Goal: Transaction & Acquisition: Purchase product/service

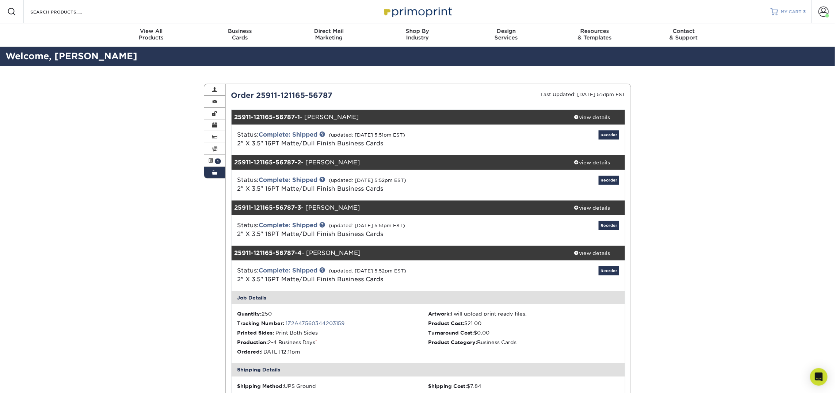
click at [791, 11] on span "MY CART" at bounding box center [791, 12] width 21 height 6
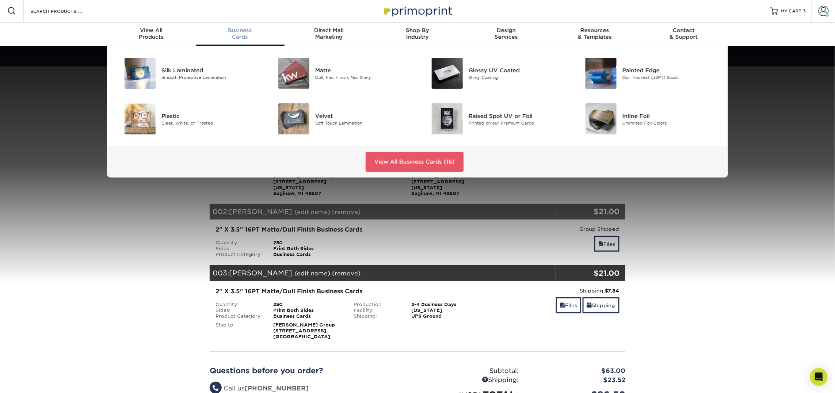
scroll to position [7, 0]
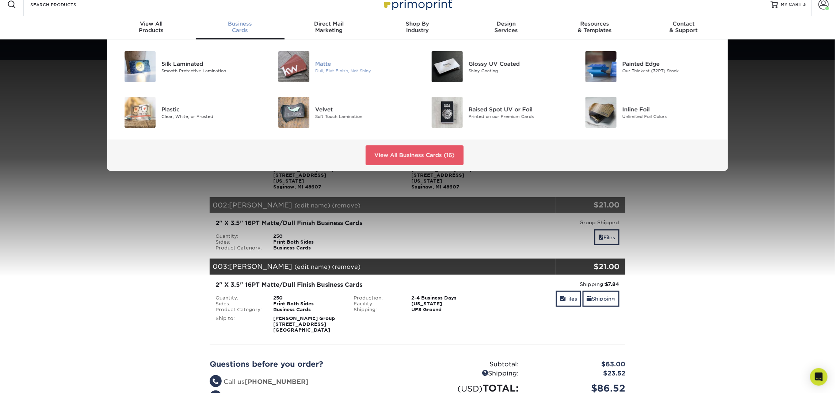
click at [294, 71] on img at bounding box center [293, 66] width 31 height 31
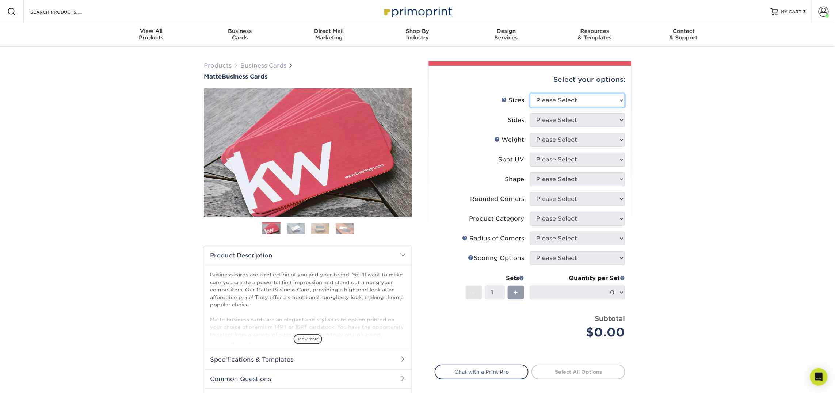
click at [555, 97] on select "Please Select 1.5" x 3.5" - Mini 1.75" x 3.5" - Mini 2" x 2" - Square 2" x 3" -…" at bounding box center [577, 100] width 95 height 14
select select "2.00x3.50"
click at [530, 93] on select "Please Select 1.5" x 3.5" - Mini 1.75" x 3.5" - Mini 2" x 2" - Square 2" x 3" -…" at bounding box center [577, 100] width 95 height 14
click at [564, 119] on select "Please Select Print Both Sides Print Front Only" at bounding box center [577, 120] width 95 height 14
select select "13abbda7-1d64-4f25-8bb2-c179b224825d"
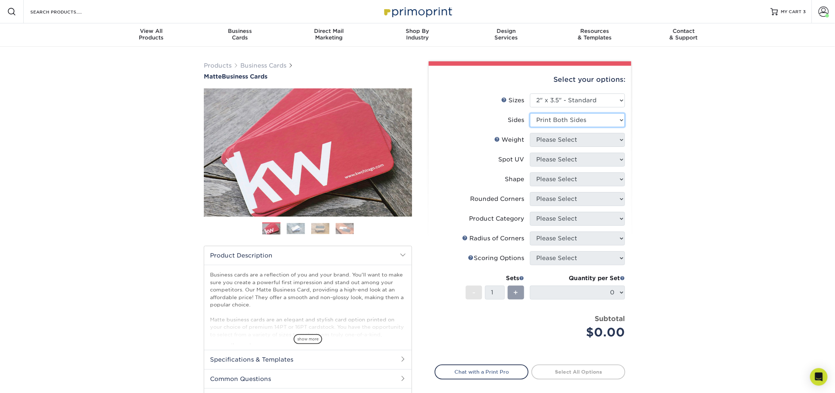
click at [530, 113] on select "Please Select Print Both Sides Print Front Only" at bounding box center [577, 120] width 95 height 14
click at [561, 138] on select "Please Select 16PT 14PT" at bounding box center [577, 140] width 95 height 14
select select "16PT"
click at [530, 133] on select "Please Select 16PT 14PT" at bounding box center [577, 140] width 95 height 14
click at [560, 161] on select "Please Select No Spot UV Front and Back (Both Sides) Front Only Back Only" at bounding box center [577, 160] width 95 height 14
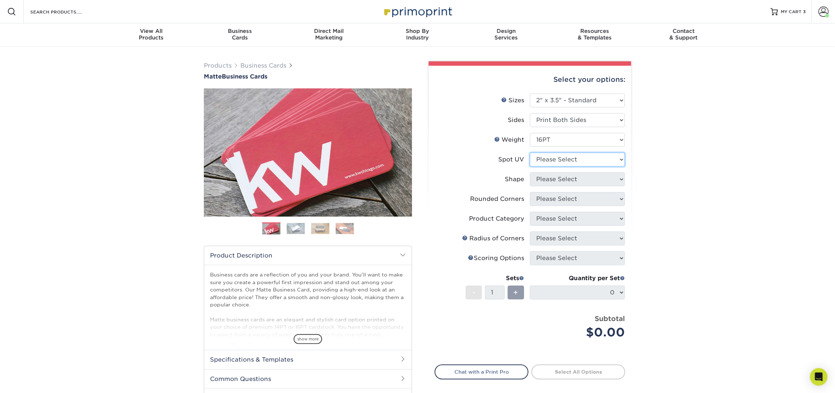
select select "3"
click at [530, 153] on select "Please Select No Spot UV Front and Back (Both Sides) Front Only Back Only" at bounding box center [577, 160] width 95 height 14
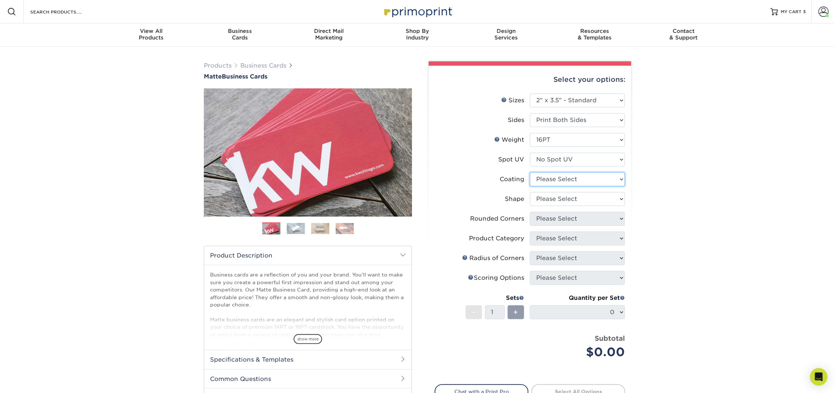
click at [562, 184] on select at bounding box center [577, 179] width 95 height 14
select select "121bb7b5-3b4d-429f-bd8d-bbf80e953313"
click at [530, 172] on select at bounding box center [577, 179] width 95 height 14
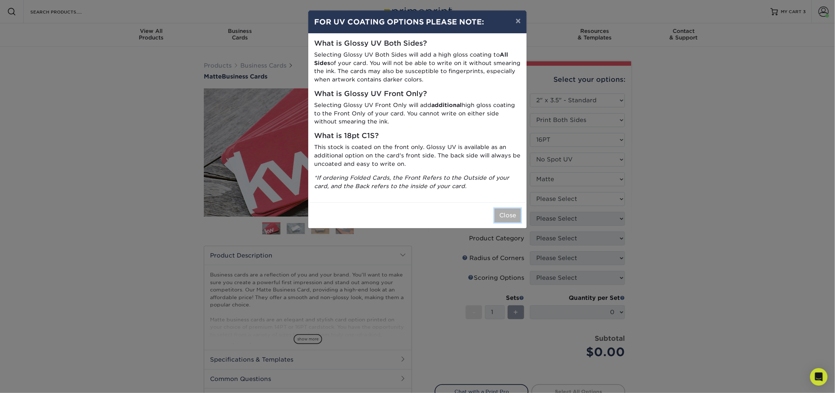
click at [517, 219] on button "Close" at bounding box center [507, 215] width 26 height 14
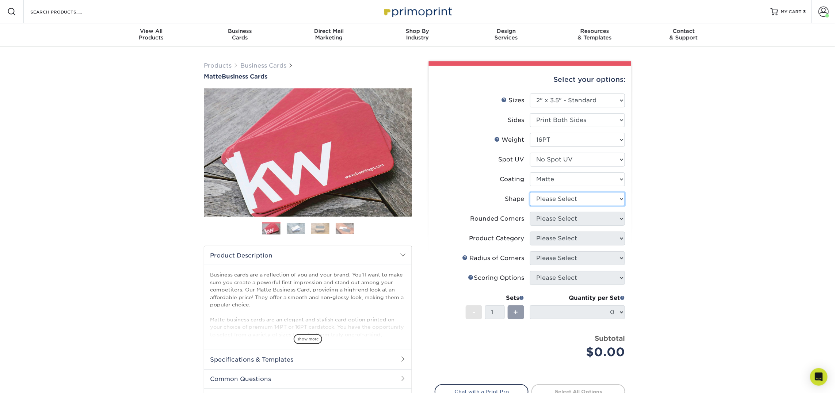
click at [553, 202] on select "Please Select Standard Oval" at bounding box center [577, 199] width 95 height 14
select select "standard"
click at [530, 192] on select "Please Select Standard Oval" at bounding box center [577, 199] width 95 height 14
click at [553, 217] on select "Please Select Yes - Round 2 Corners Yes - Round 4 Corners No" at bounding box center [577, 219] width 95 height 14
select select "0"
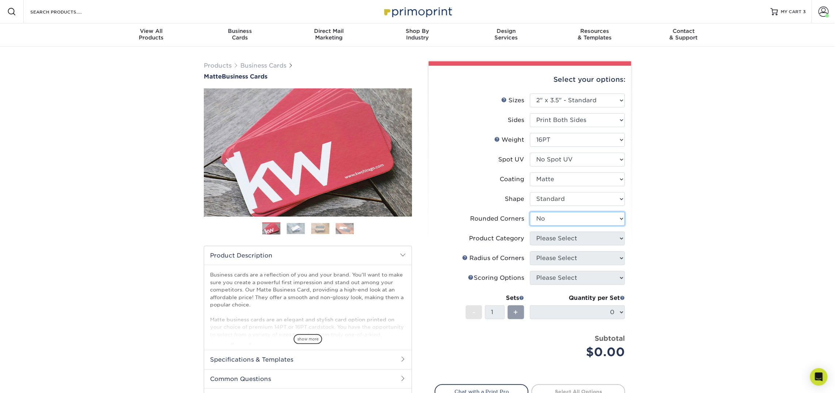
click at [530, 212] on select "Please Select Yes - Round 2 Corners Yes - Round 4 Corners No" at bounding box center [577, 219] width 95 height 14
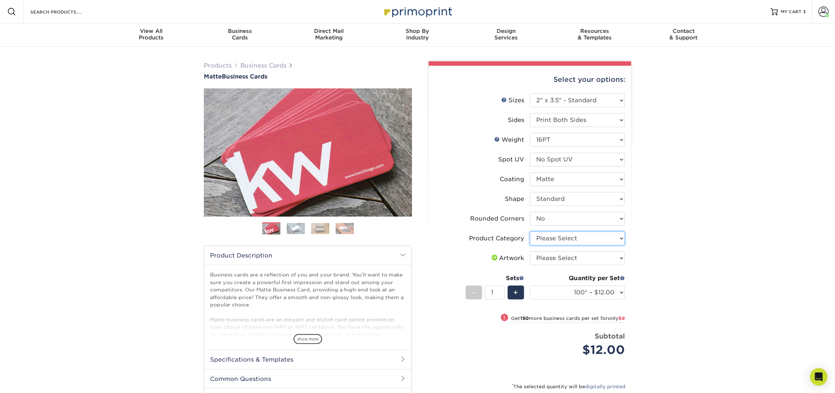
click at [558, 235] on select "Please Select Business Cards" at bounding box center [577, 238] width 95 height 14
select select "3b5148f1-0588-4f88-a218-97bcfdce65c1"
click at [530, 231] on select "Please Select Business Cards" at bounding box center [577, 238] width 95 height 14
click at [558, 258] on select "Please Select I will upload files I need a design - $100" at bounding box center [577, 258] width 95 height 14
select select "upload"
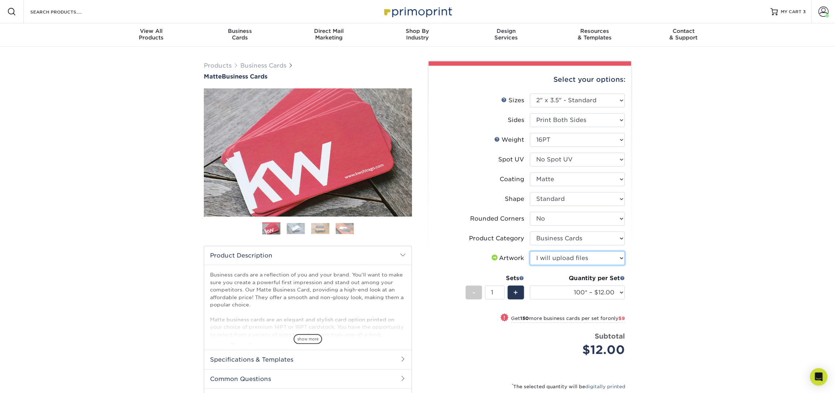
click at [530, 251] on select "Please Select I will upload files I need a design - $100" at bounding box center [577, 258] width 95 height 14
click at [564, 292] on select "100* – $12.00 250* – $21.00 500 – $42.00 1000 – $53.00 2500 – $95.00 5000 – $18…" at bounding box center [577, 293] width 95 height 14
select select "250* – $21.00"
click at [530, 286] on select "100* – $12.00 250* – $21.00 500 – $42.00 1000 – $53.00 2500 – $95.00 5000 – $18…" at bounding box center [577, 293] width 95 height 14
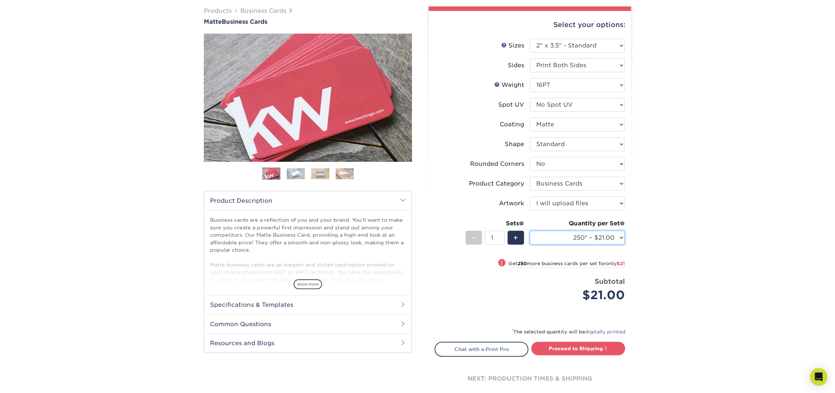
scroll to position [55, 0]
click at [598, 346] on link "Proceed to Shipping" at bounding box center [578, 347] width 94 height 13
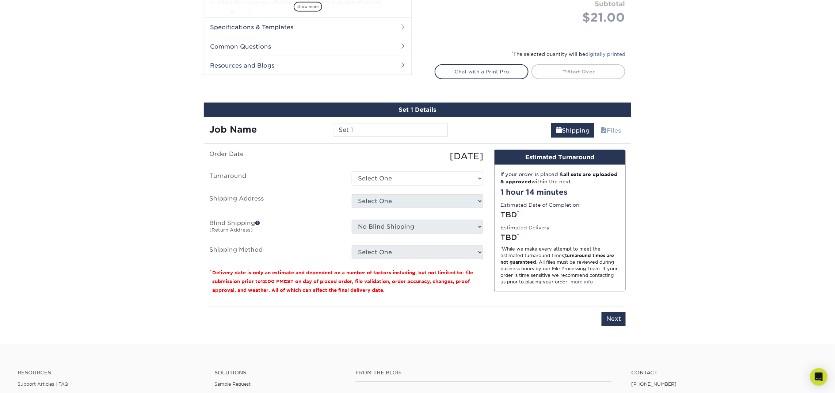
scroll to position [415, 0]
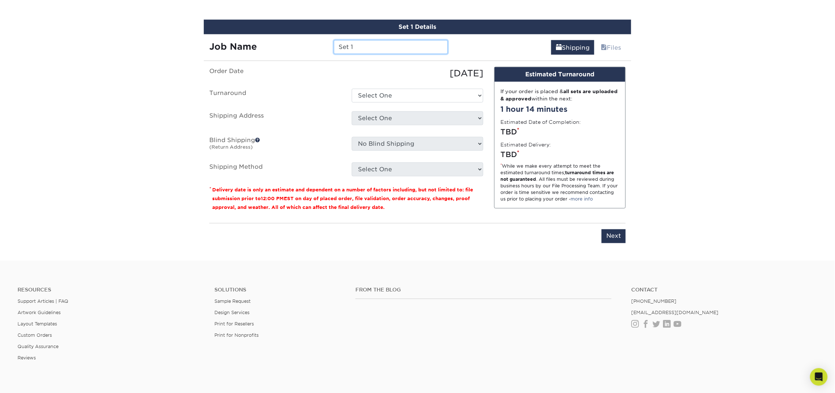
click at [344, 42] on input "Set 1" at bounding box center [391, 47] width 114 height 14
type input "[PERSON_NAME]"
click at [401, 101] on select "Select One 2-4 Business Days 2 Day Next Business Day" at bounding box center [417, 96] width 131 height 14
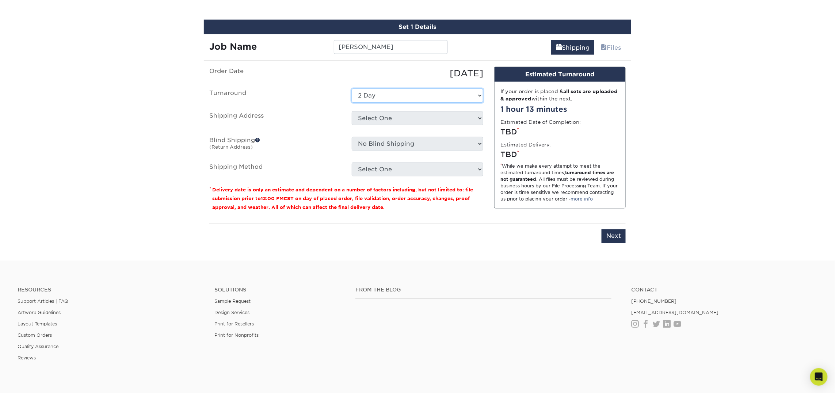
click at [352, 89] on select "Select One 2-4 Business Days 2 Day Next Business Day" at bounding box center [417, 96] width 131 height 14
click at [410, 97] on select "Select One 2-4 Business Days 2 Day Next Business Day" at bounding box center [417, 96] width 131 height 14
select select "23721297-b68b-4846-ba83-3171e6bd9d78"
click at [352, 89] on select "Select One 2-4 Business Days 2 Day Next Business Day" at bounding box center [417, 96] width 131 height 14
click at [399, 113] on select "Select One Atlanta Office Bingham Farms Byron Center Dawsonville, GA Office Dun…" at bounding box center [417, 118] width 131 height 14
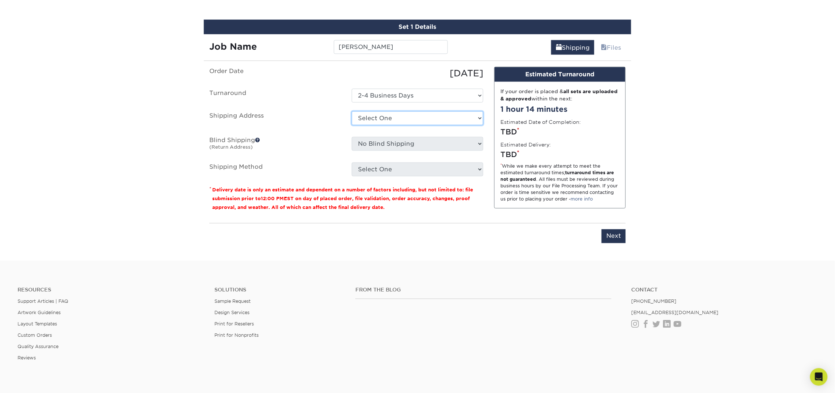
select select "245442"
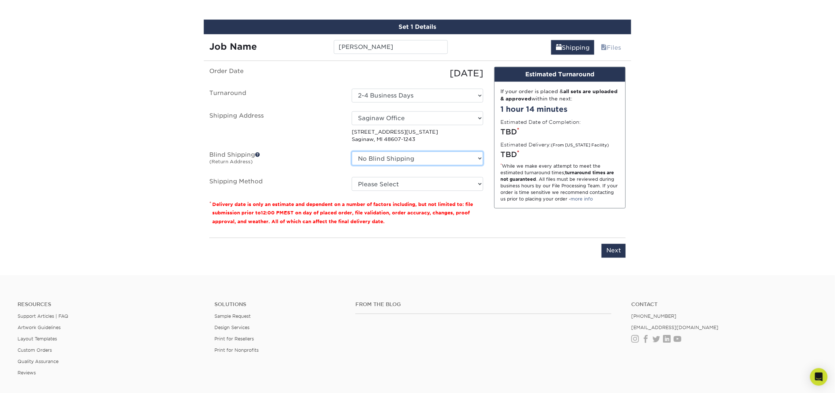
click at [384, 157] on select "No Blind Shipping Atlanta Office Bingham Farms Byron Center Dawsonville, GA Off…" at bounding box center [417, 159] width 131 height 14
select select "245442"
click at [352, 152] on select "No Blind Shipping Atlanta Office Bingham Farms Byron Center Dawsonville, GA Off…" at bounding box center [417, 159] width 131 height 14
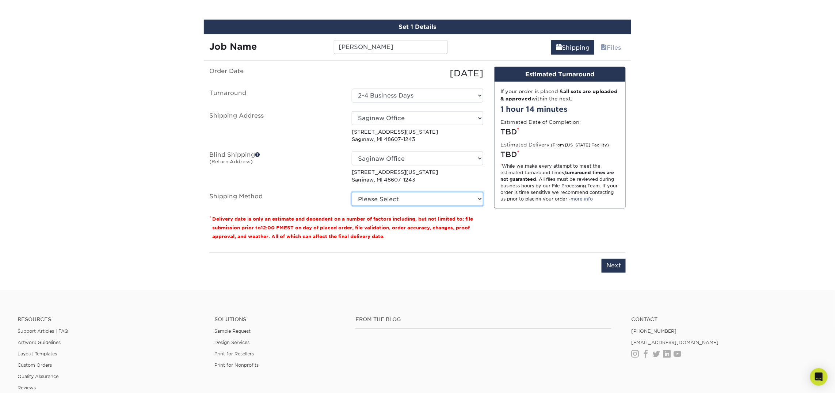
click at [386, 198] on select "Please Select Ground Shipping (+$7.84) 3 Day Shipping Service (+$18.69) 2 Day A…" at bounding box center [417, 199] width 131 height 14
select select "03"
click at [352, 192] on select "Please Select Ground Shipping (+$7.84) 3 Day Shipping Service (+$18.69) 2 Day A…" at bounding box center [417, 199] width 131 height 14
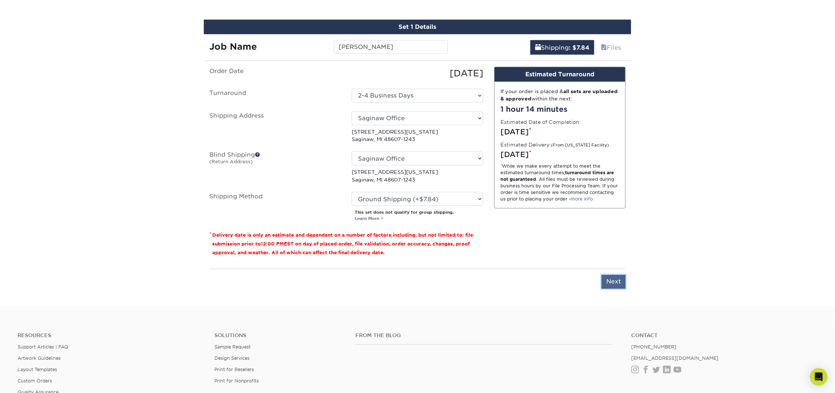
click at [613, 283] on input "Next" at bounding box center [613, 282] width 24 height 14
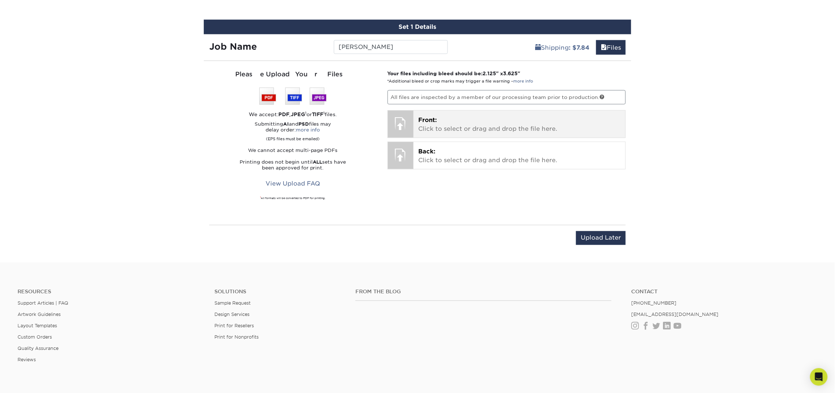
click at [477, 132] on p "Front: Click to select or drag and drop the file here." at bounding box center [519, 125] width 202 height 18
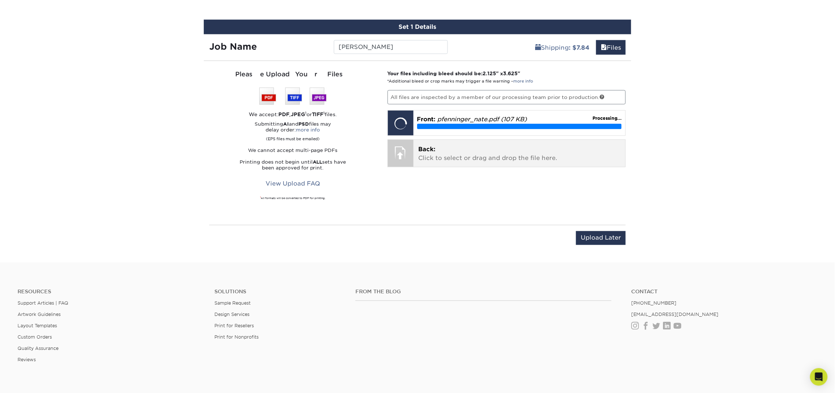
click at [428, 156] on p "Back: Click to select or drag and drop the file here." at bounding box center [519, 154] width 202 height 18
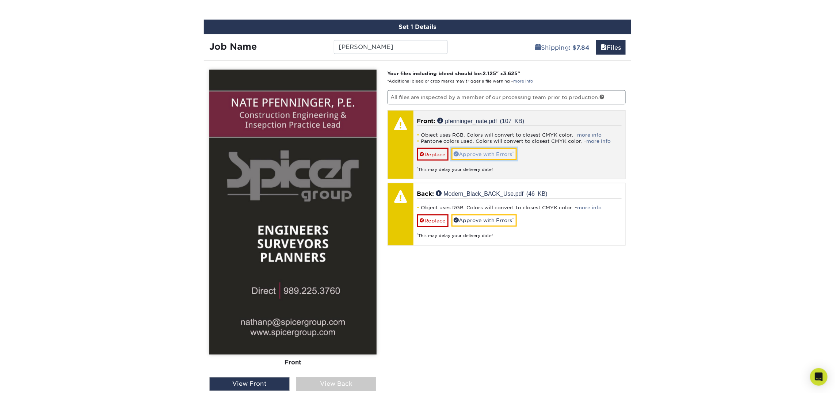
click at [482, 152] on link "Approve with Errors *" at bounding box center [483, 154] width 65 height 12
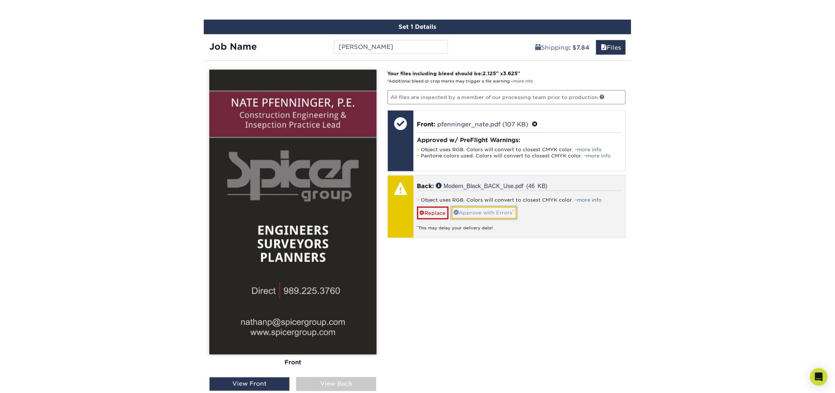
click at [486, 214] on link "Approve with Errors *" at bounding box center [483, 213] width 65 height 12
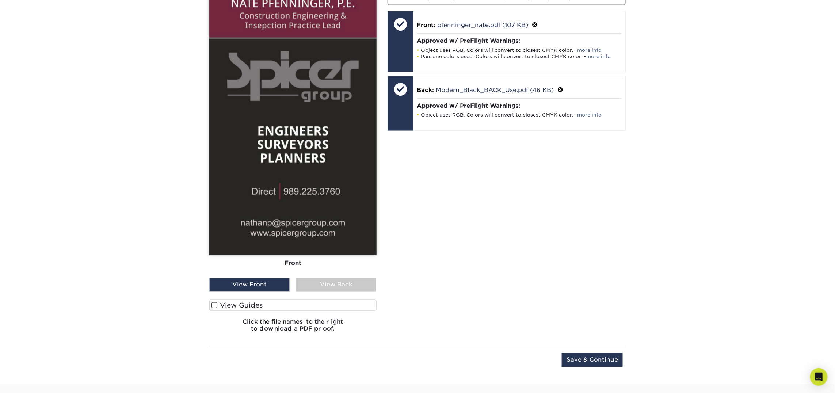
scroll to position [521, 0]
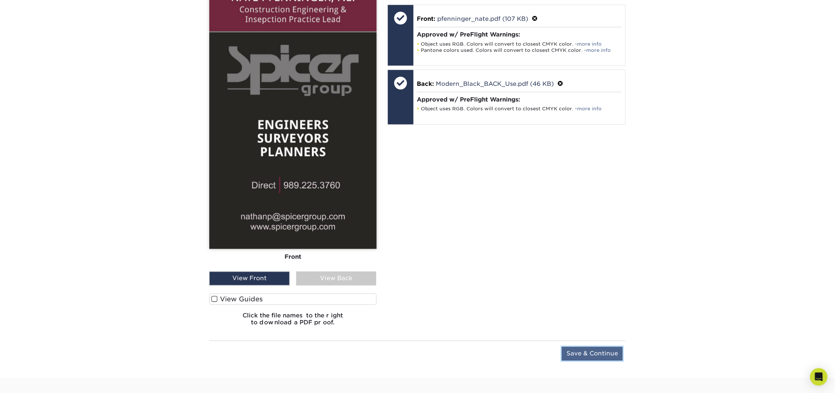
click at [579, 352] on input "Save & Continue" at bounding box center [592, 354] width 61 height 14
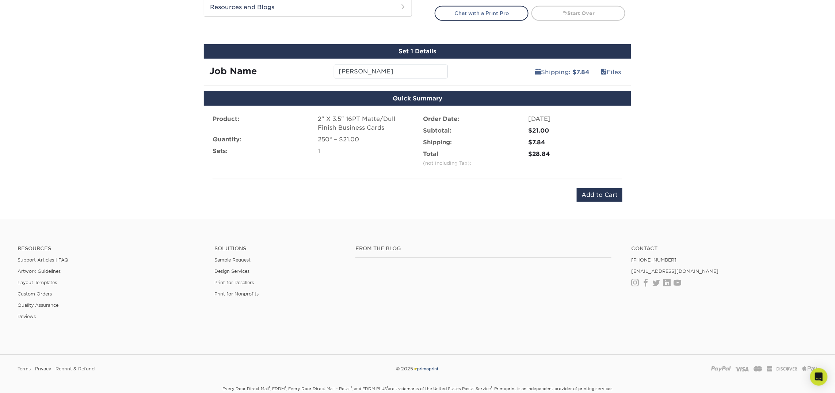
scroll to position [390, 0]
click at [600, 196] on input "Add to Cart" at bounding box center [600, 195] width 46 height 14
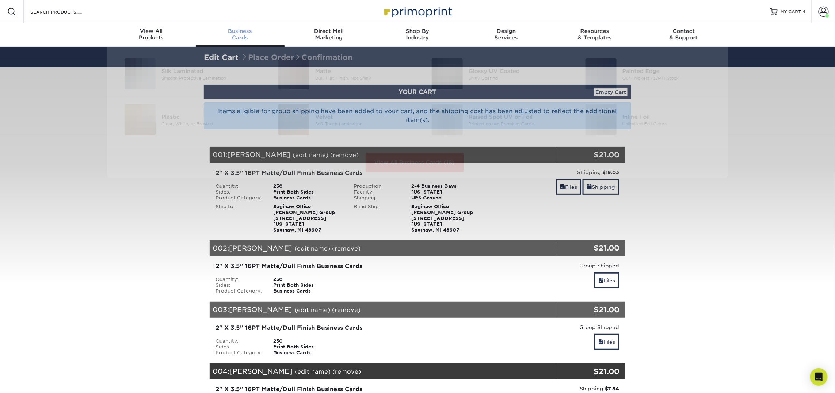
scroll to position [0, 0]
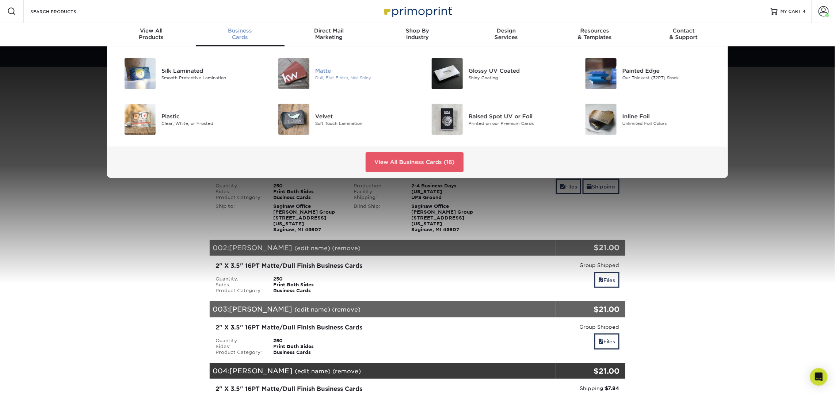
click at [287, 78] on img at bounding box center [293, 73] width 31 height 31
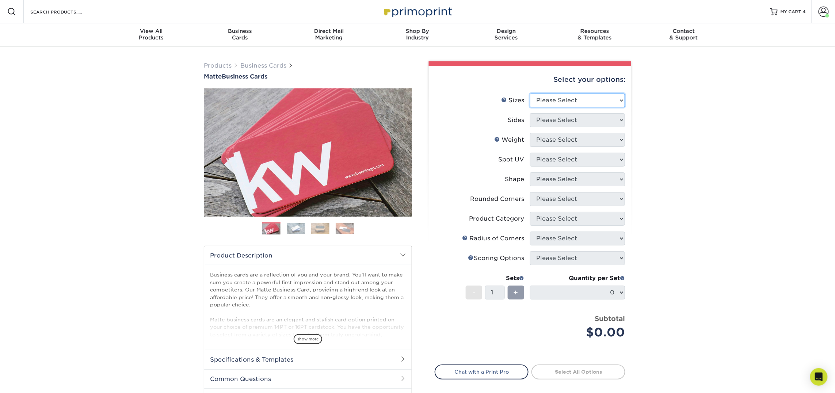
click at [551, 97] on select "Please Select 1.5" x 3.5" - Mini 1.75" x 3.5" - Mini 2" x 2" - Square 2" x 3" -…" at bounding box center [577, 100] width 95 height 14
select select "2.00x3.50"
click at [530, 93] on select "Please Select 1.5" x 3.5" - Mini 1.75" x 3.5" - Mini 2" x 2" - Square 2" x 3" -…" at bounding box center [577, 100] width 95 height 14
click at [576, 119] on select "Please Select Print Both Sides Print Front Only" at bounding box center [577, 120] width 95 height 14
select select "13abbda7-1d64-4f25-8bb2-c179b224825d"
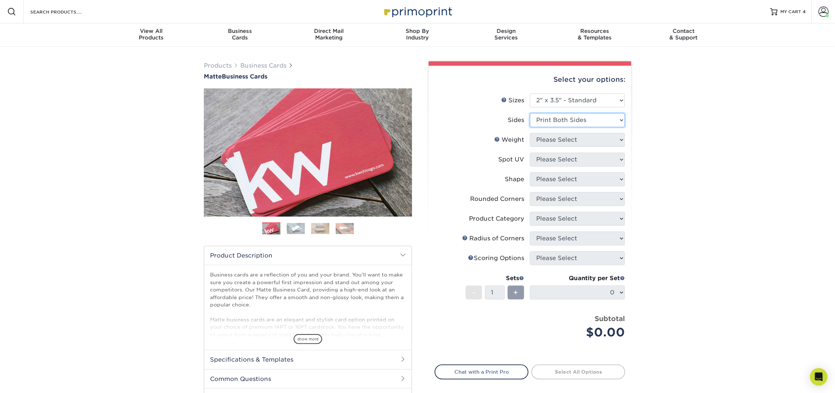
click at [530, 113] on select "Please Select Print Both Sides Print Front Only" at bounding box center [577, 120] width 95 height 14
click at [571, 139] on select "Please Select 16PT 14PT" at bounding box center [577, 140] width 95 height 14
select select "16PT"
click at [530, 133] on select "Please Select 16PT 14PT" at bounding box center [577, 140] width 95 height 14
click at [550, 157] on select "Please Select No Spot UV Front and Back (Both Sides) Front Only Back Only" at bounding box center [577, 160] width 95 height 14
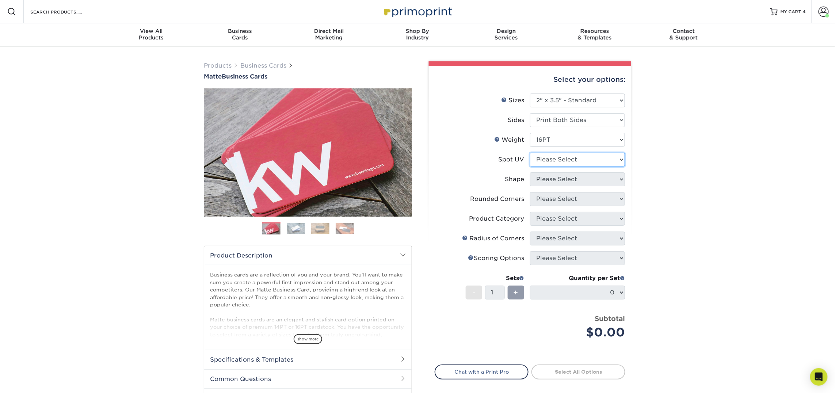
select select "3"
click at [530, 153] on select "Please Select No Spot UV Front and Back (Both Sides) Front Only Back Only" at bounding box center [577, 160] width 95 height 14
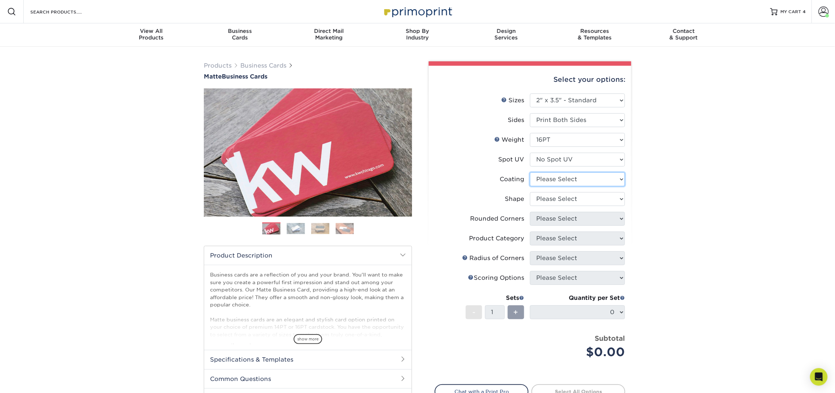
click at [549, 175] on select at bounding box center [577, 179] width 95 height 14
select select "121bb7b5-3b4d-429f-bd8d-bbf80e953313"
click at [530, 172] on select at bounding box center [577, 179] width 95 height 14
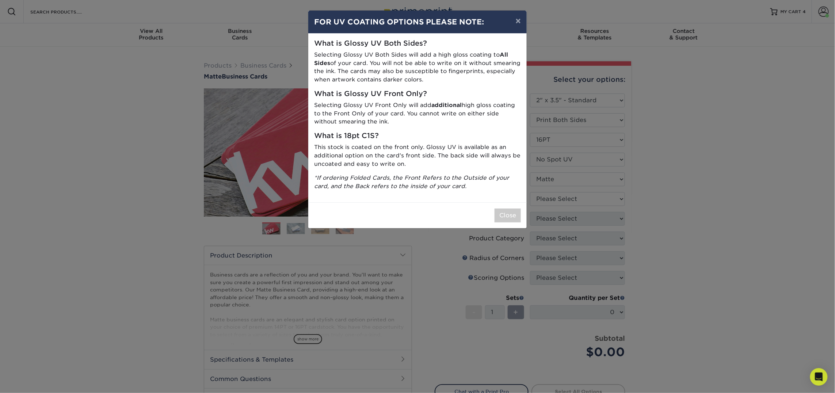
click at [555, 200] on div "× FOR UV COATING OPTIONS PLEASE NOTE: What is Glossy UV Both Sides? Selecting G…" at bounding box center [417, 196] width 835 height 393
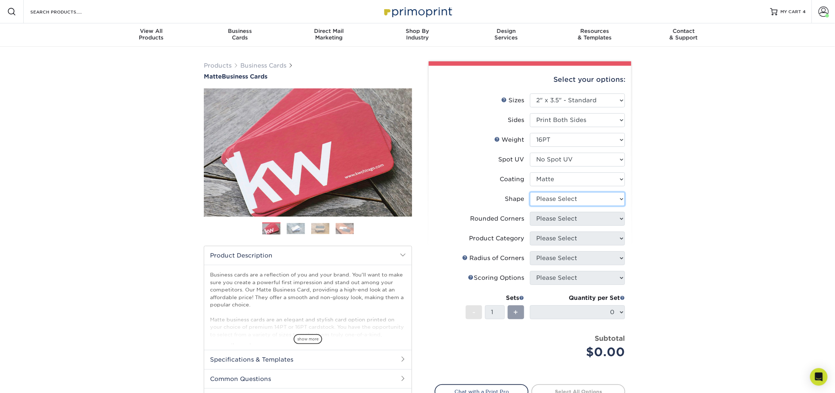
click at [561, 198] on select "Please Select Standard Oval" at bounding box center [577, 199] width 95 height 14
select select "standard"
click at [530, 192] on select "Please Select Standard Oval" at bounding box center [577, 199] width 95 height 14
click at [558, 218] on select "Please Select Yes - Round 2 Corners Yes - Round 4 Corners No" at bounding box center [577, 219] width 95 height 14
select select "0"
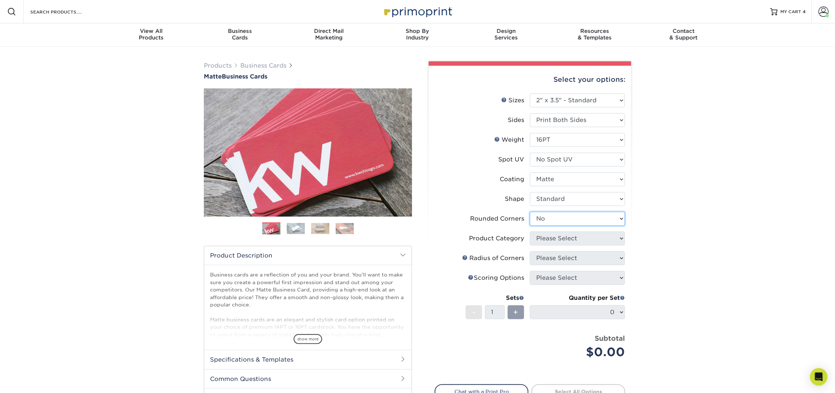
click at [530, 212] on select "Please Select Yes - Round 2 Corners Yes - Round 4 Corners No" at bounding box center [577, 219] width 95 height 14
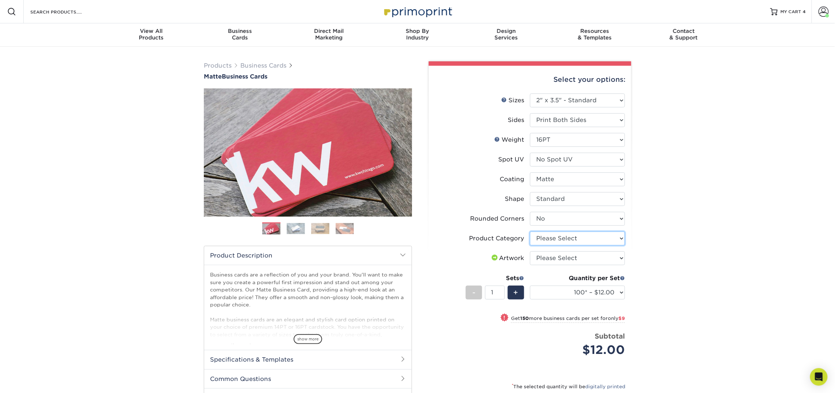
click at [552, 237] on select "Please Select Business Cards" at bounding box center [577, 238] width 95 height 14
select select "3b5148f1-0588-4f88-a218-97bcfdce65c1"
click at [530, 231] on select "Please Select Business Cards" at bounding box center [577, 238] width 95 height 14
click at [552, 256] on select "Please Select I will upload files I need a design - $100" at bounding box center [577, 258] width 95 height 14
select select "upload"
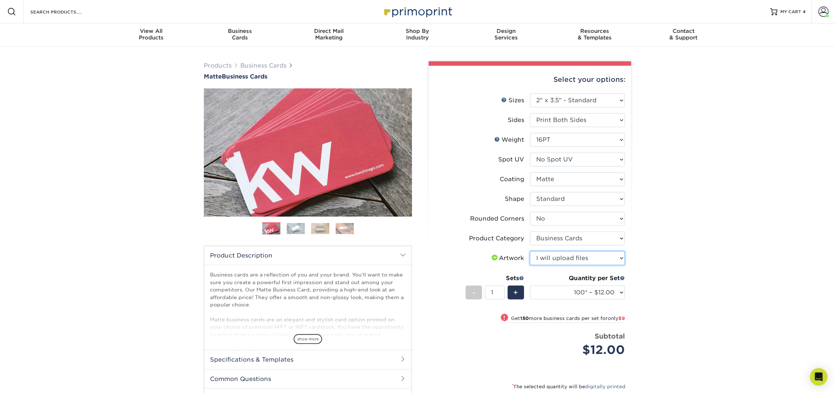
click at [530, 251] on select "Please Select I will upload files I need a design - $100" at bounding box center [577, 258] width 95 height 14
click at [547, 290] on select "100* – $12.00 250* – $21.00 500 – $42.00 1000 – $53.00 2500 – $95.00 5000 – $18…" at bounding box center [577, 293] width 95 height 14
select select "250* – $21.00"
click at [530, 286] on select "100* – $12.00 250* – $21.00 500 – $42.00 1000 – $53.00 2500 – $95.00 5000 – $18…" at bounding box center [577, 293] width 95 height 14
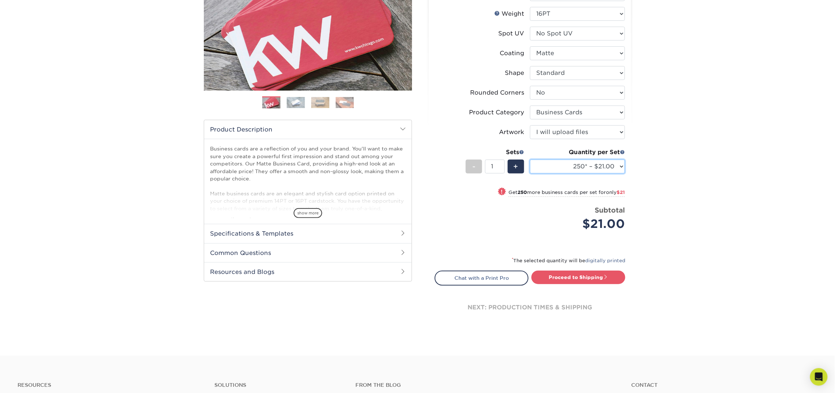
scroll to position [126, 0]
click at [586, 279] on link "Proceed to Shipping" at bounding box center [578, 276] width 94 height 13
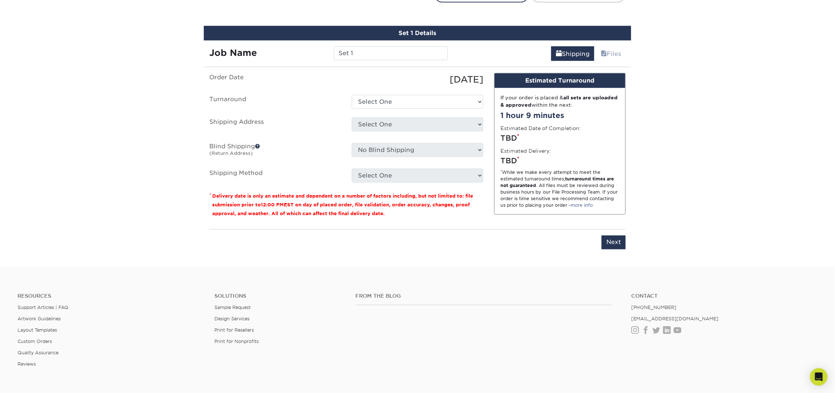
scroll to position [415, 0]
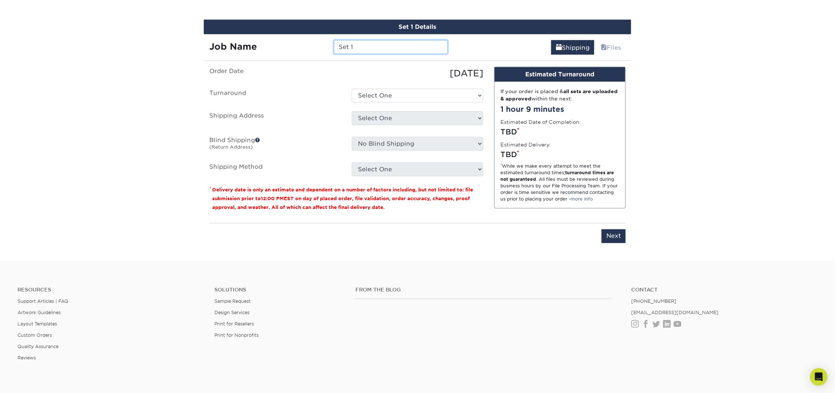
click at [353, 44] on input "Set 1" at bounding box center [391, 47] width 114 height 14
type input "[PERSON_NAME]"
click at [411, 99] on select "Select One 2-4 Business Days 2 Day Next Business Day" at bounding box center [417, 96] width 131 height 14
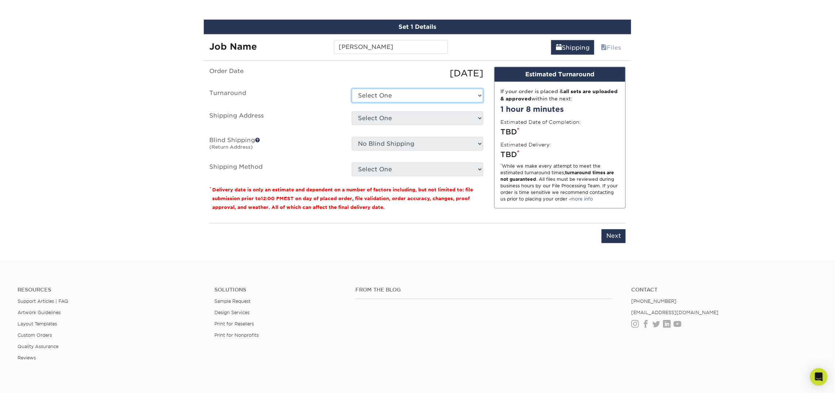
select select "23721297-b68b-4846-ba83-3171e6bd9d78"
click at [352, 89] on select "Select One 2-4 Business Days 2 Day Next Business Day" at bounding box center [417, 96] width 131 height 14
click at [408, 120] on select "Select One Atlanta Office Bingham Farms Byron Center Dawsonville, GA Office Dun…" at bounding box center [417, 118] width 131 height 14
select select "247798"
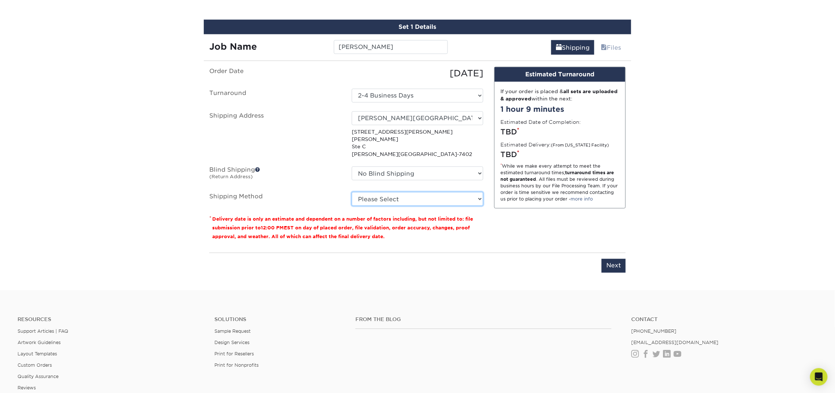
click at [399, 193] on select "Please Select Ground Shipping (+$7.84) 3 Day Shipping Service (+$15.34) 2 Day A…" at bounding box center [417, 199] width 131 height 14
select select "03"
click at [352, 192] on select "Please Select Ground Shipping (+$7.84) 3 Day Shipping Service (+$15.34) 2 Day A…" at bounding box center [417, 199] width 131 height 14
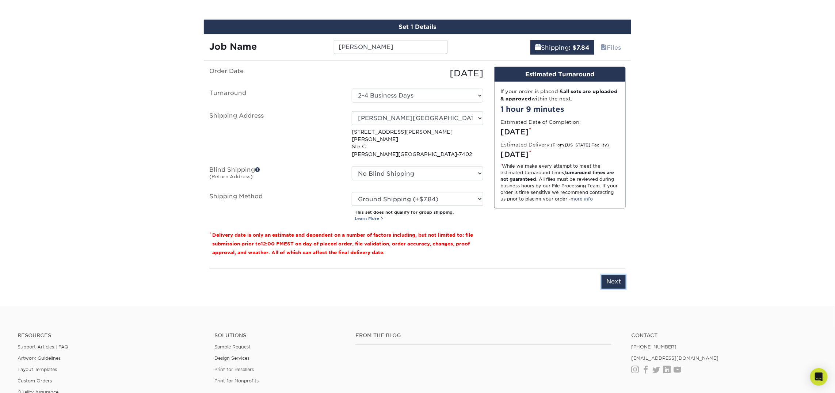
click at [616, 275] on input "Next" at bounding box center [613, 282] width 24 height 14
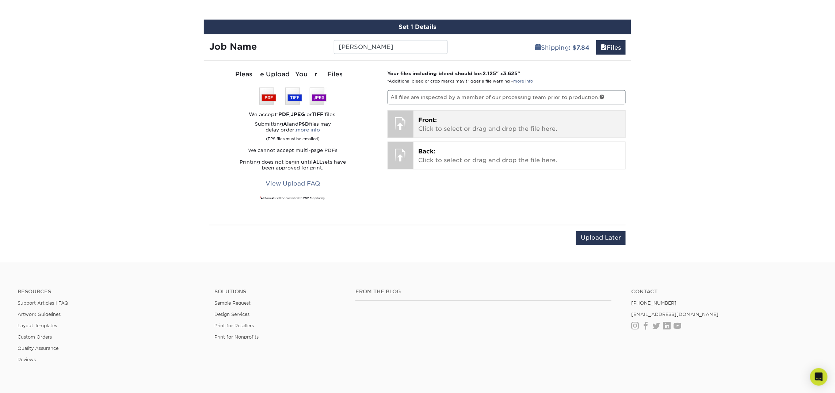
click at [451, 127] on p "Front: Click to select or drag and drop the file here." at bounding box center [519, 125] width 202 height 18
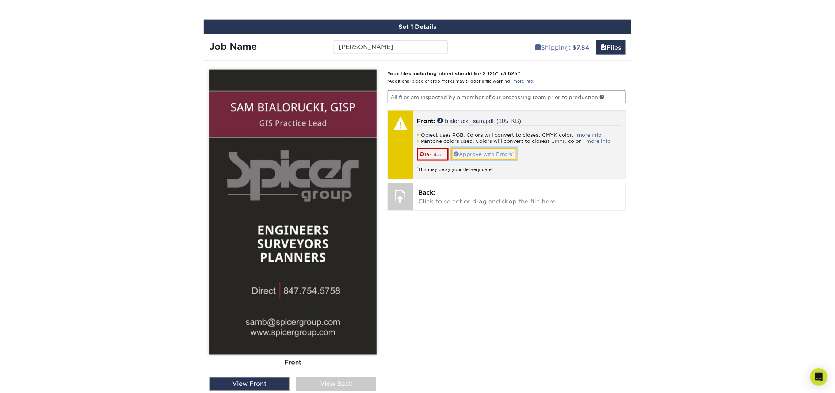
click at [473, 152] on link "Approve with Errors *" at bounding box center [483, 154] width 65 height 12
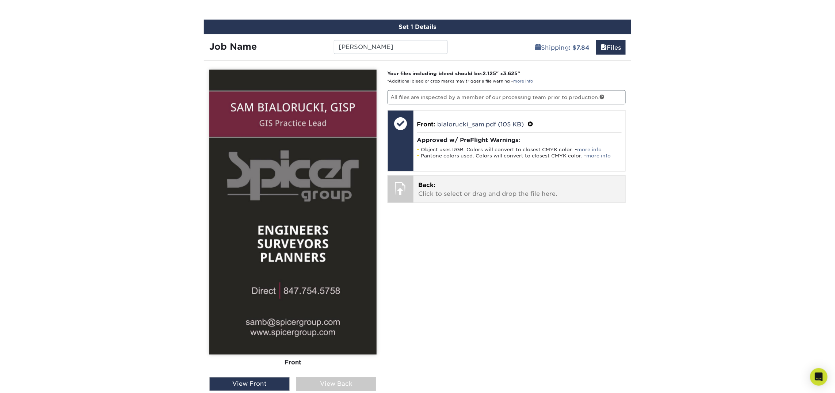
click at [509, 199] on div "Back: Click to select or drag and drop the file here. Choose file" at bounding box center [519, 189] width 212 height 27
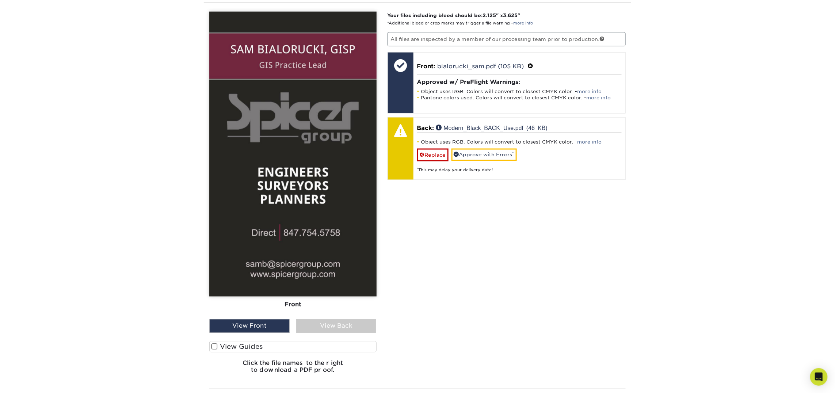
scroll to position [471, 0]
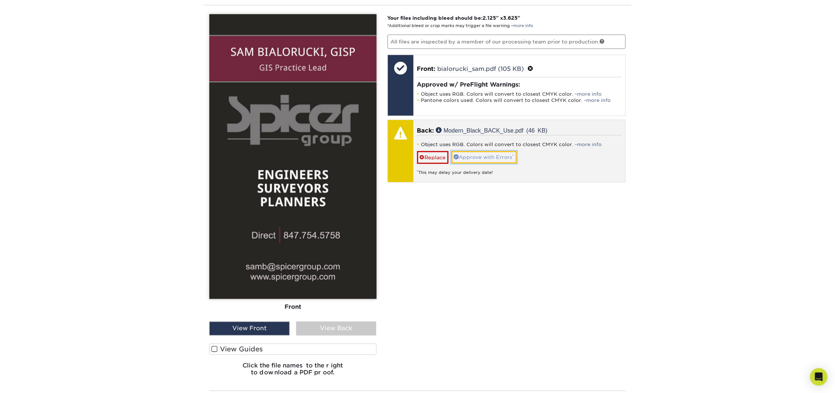
click at [478, 156] on link "Approve with Errors *" at bounding box center [483, 157] width 65 height 12
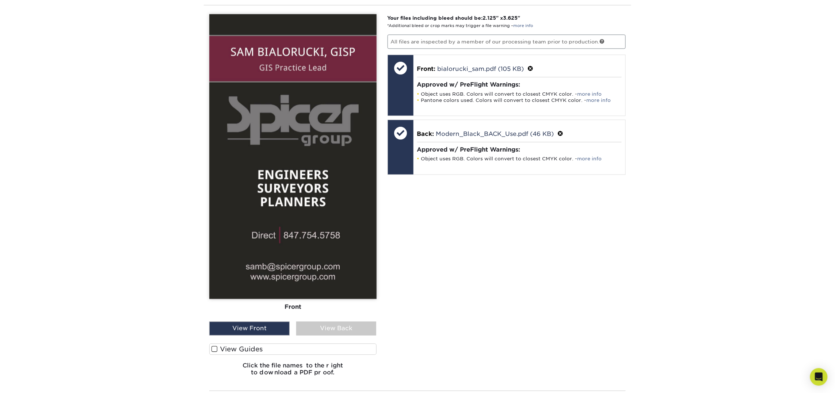
click at [344, 332] on div "View Back" at bounding box center [336, 329] width 80 height 14
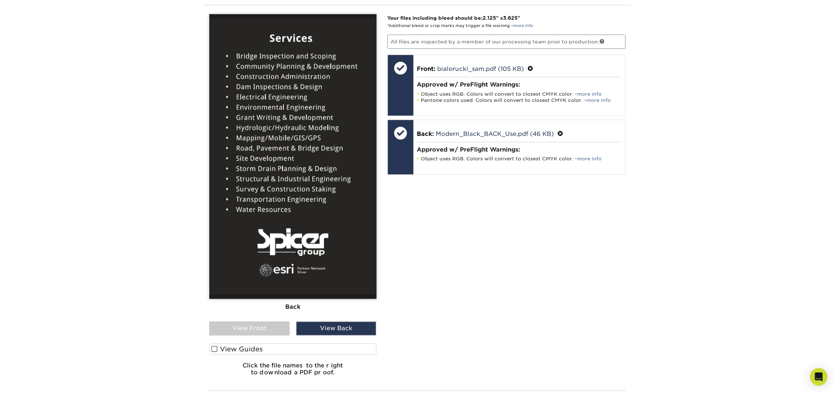
click at [264, 333] on div "View Front" at bounding box center [249, 329] width 80 height 14
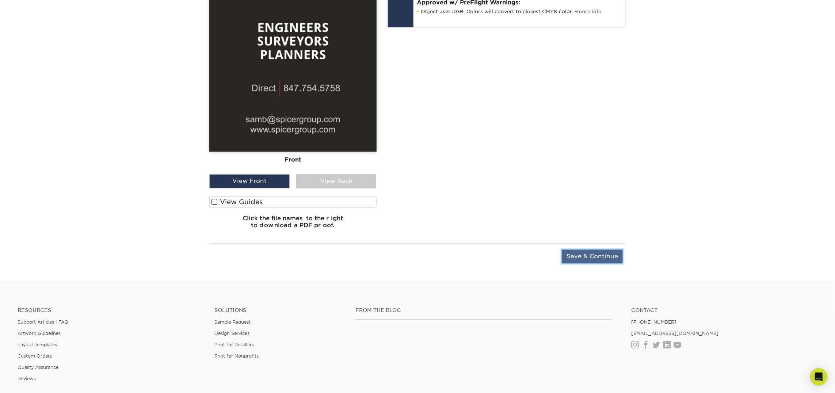
click at [596, 262] on input "Save & Continue" at bounding box center [592, 257] width 61 height 14
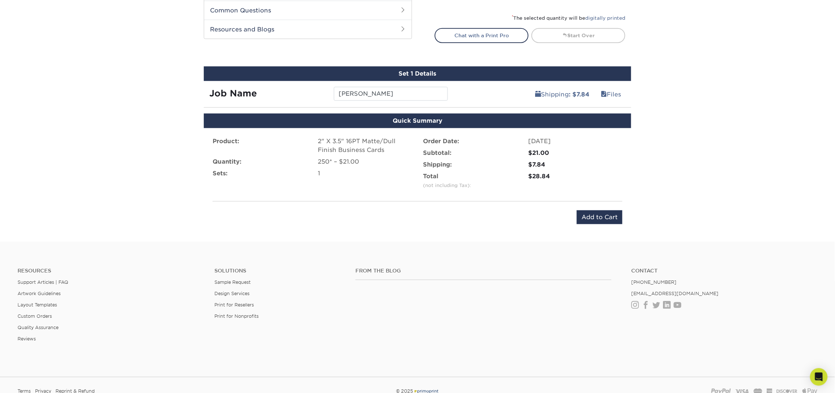
scroll to position [367, 0]
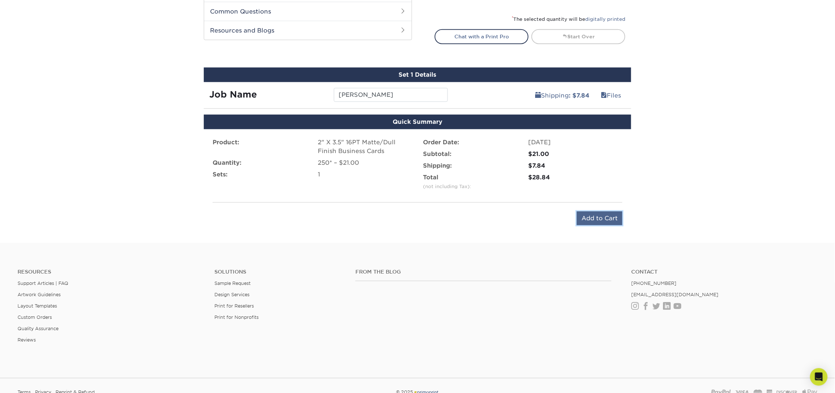
click at [611, 221] on input "Add to Cart" at bounding box center [600, 218] width 46 height 14
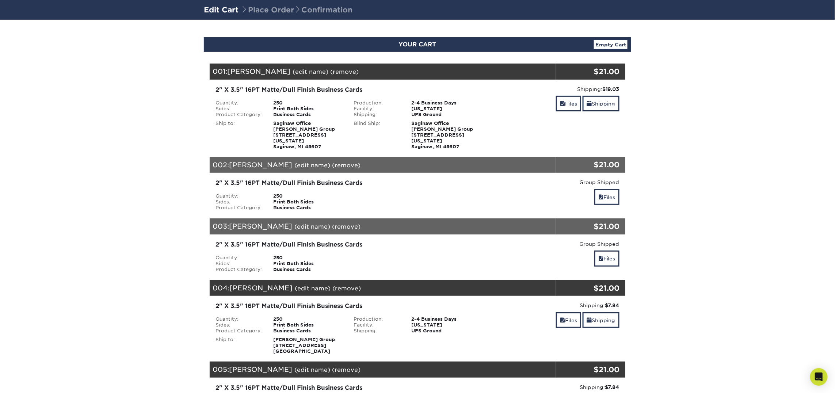
scroll to position [47, 0]
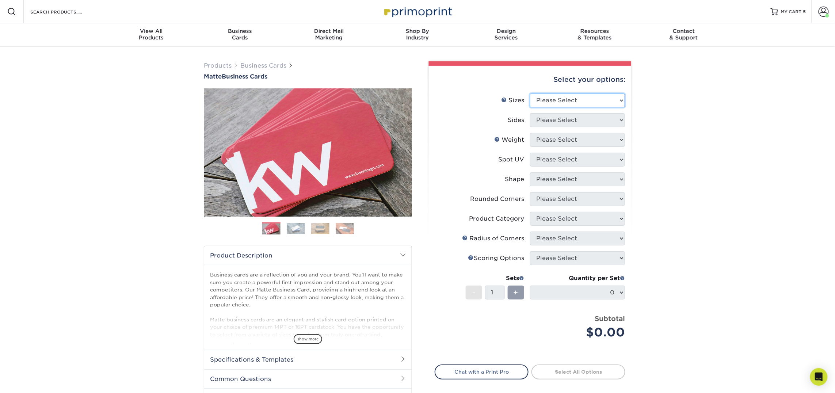
click at [546, 100] on select "Please Select 1.5" x 3.5" - Mini 1.75" x 3.5" - Mini 2" x 2" - Square 2" x 3" -…" at bounding box center [577, 100] width 95 height 14
select select "2.00x3.50"
click at [530, 93] on select "Please Select 1.5" x 3.5" - Mini 1.75" x 3.5" - Mini 2" x 2" - Square 2" x 3" -…" at bounding box center [577, 100] width 95 height 14
click at [554, 120] on select "Please Select Print Both Sides Print Front Only" at bounding box center [577, 120] width 95 height 14
select select "13abbda7-1d64-4f25-8bb2-c179b224825d"
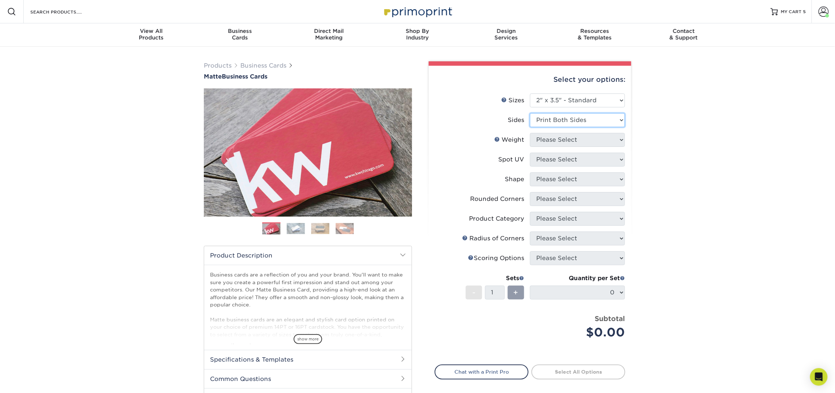
click at [530, 113] on select "Please Select Print Both Sides Print Front Only" at bounding box center [577, 120] width 95 height 14
click at [555, 137] on select "Please Select 16PT 14PT" at bounding box center [577, 140] width 95 height 14
select select "16PT"
click at [530, 133] on select "Please Select 16PT 14PT" at bounding box center [577, 140] width 95 height 14
click at [556, 156] on select "Please Select No Spot UV Front and Back (Both Sides) Front Only Back Only" at bounding box center [577, 160] width 95 height 14
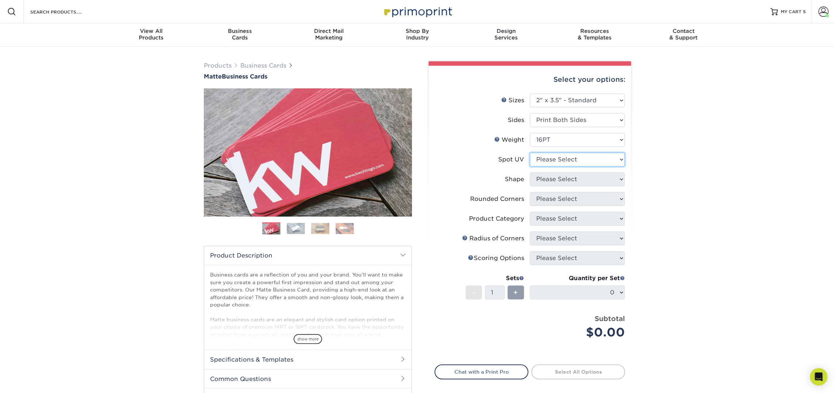
select select "3"
click at [530, 153] on select "Please Select No Spot UV Front and Back (Both Sides) Front Only Back Only" at bounding box center [577, 160] width 95 height 14
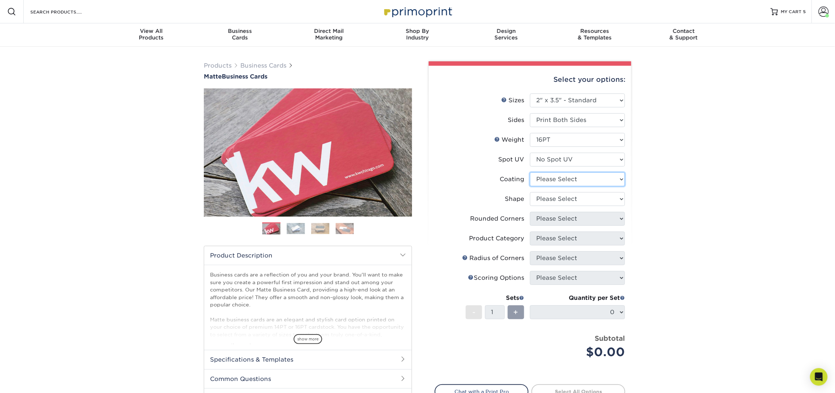
click at [552, 181] on select at bounding box center [577, 179] width 95 height 14
select select "121bb7b5-3b4d-429f-bd8d-bbf80e953313"
click at [530, 172] on select at bounding box center [577, 179] width 95 height 14
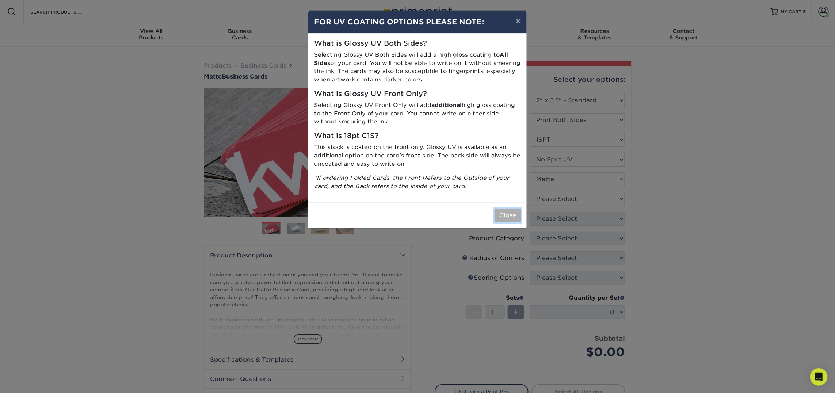
click at [497, 216] on button "Close" at bounding box center [507, 215] width 26 height 14
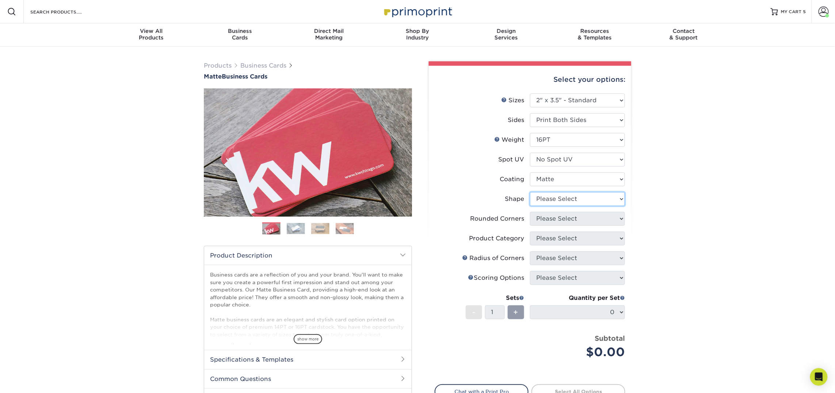
click at [541, 197] on select "Please Select Standard Oval" at bounding box center [577, 199] width 95 height 14
select select "standard"
click at [530, 192] on select "Please Select Standard Oval" at bounding box center [577, 199] width 95 height 14
click at [558, 215] on select "Please Select Yes - Round 2 Corners Yes - Round 4 Corners No" at bounding box center [577, 219] width 95 height 14
select select "0"
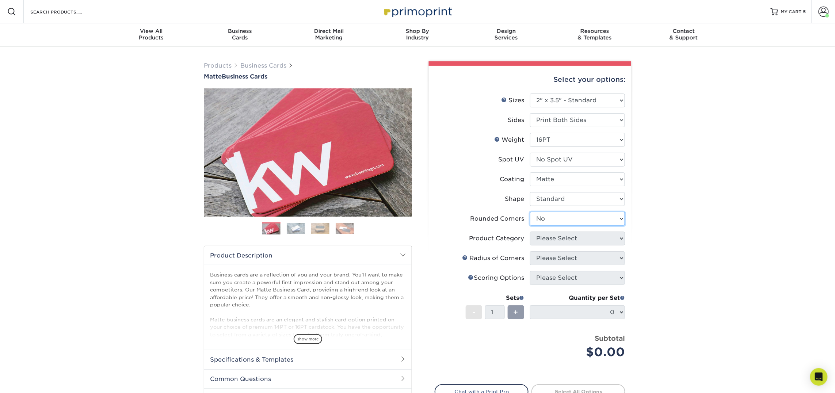
click at [530, 212] on select "Please Select Yes - Round 2 Corners Yes - Round 4 Corners No" at bounding box center [577, 219] width 95 height 14
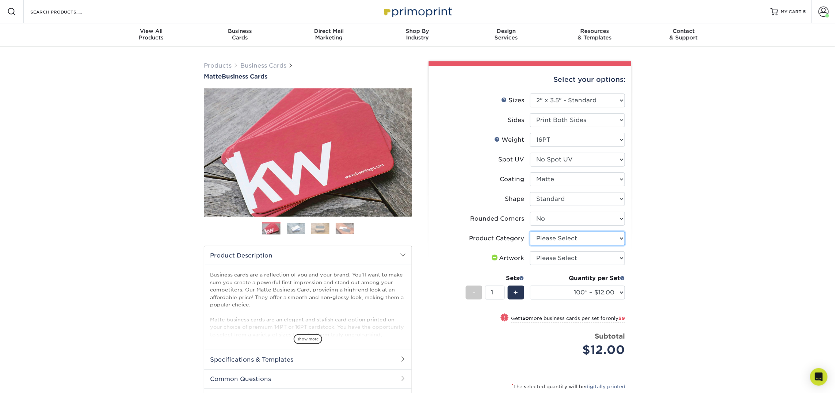
click at [562, 235] on select "Please Select Business Cards" at bounding box center [577, 238] width 95 height 14
select select "3b5148f1-0588-4f88-a218-97bcfdce65c1"
click at [530, 231] on select "Please Select Business Cards" at bounding box center [577, 238] width 95 height 14
click at [567, 260] on select "Please Select I will upload files I need a design - $100" at bounding box center [577, 258] width 95 height 14
select select "upload"
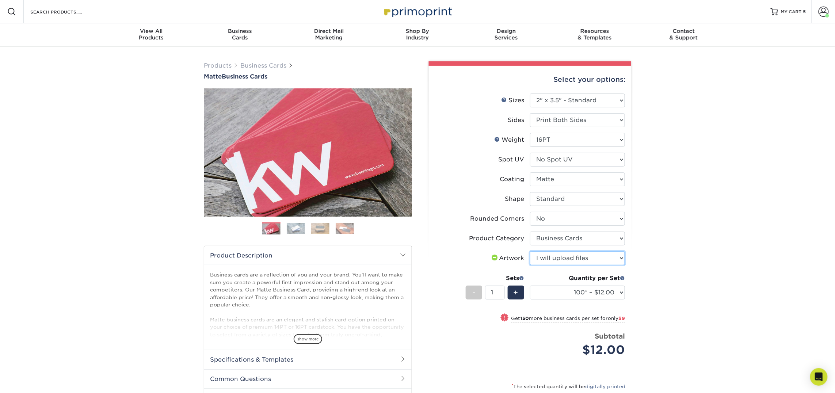
click at [530, 251] on select "Please Select I will upload files I need a design - $100" at bounding box center [577, 258] width 95 height 14
click at [579, 294] on select "100* – $12.00 250* – $21.00 500 – $42.00 1000 – $53.00 2500 – $95.00 5000 – $18…" at bounding box center [577, 293] width 95 height 14
select select "250* – $21.00"
click at [530, 286] on select "100* – $12.00 250* – $21.00 500 – $42.00 1000 – $53.00 2500 – $95.00 5000 – $18…" at bounding box center [577, 293] width 95 height 14
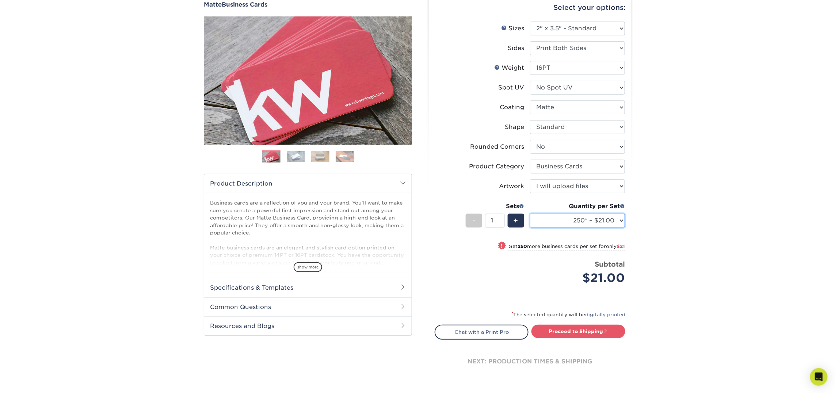
scroll to position [78, 0]
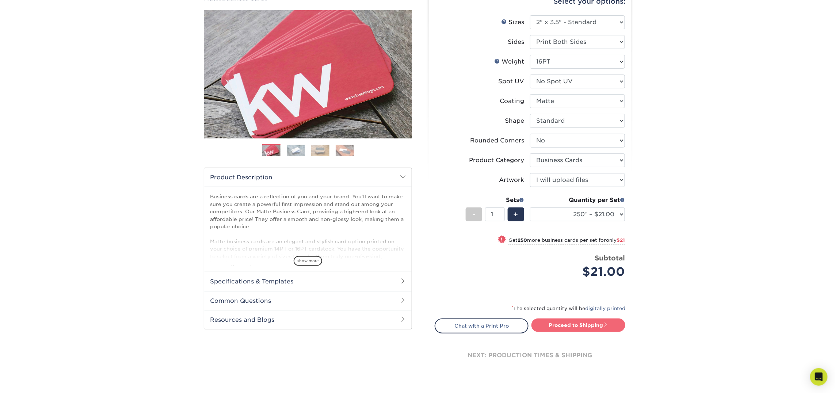
click at [577, 325] on link "Proceed to Shipping" at bounding box center [578, 324] width 94 height 13
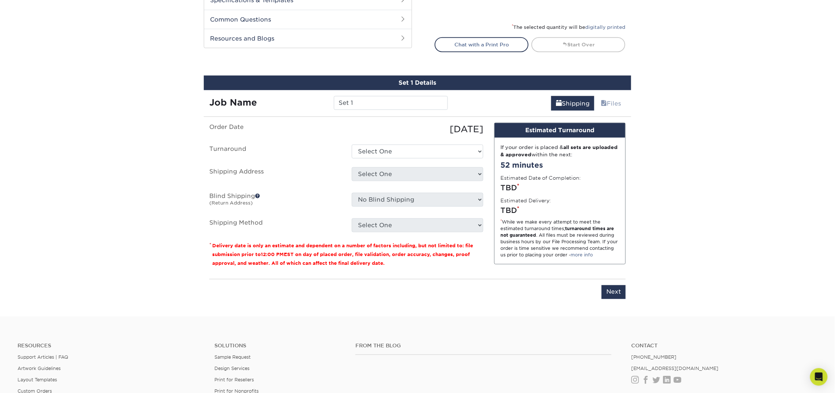
scroll to position [415, 0]
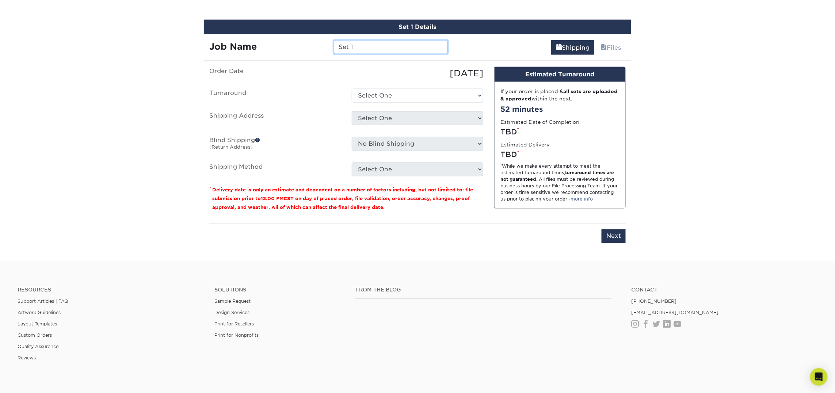
click at [361, 49] on input "Set 1" at bounding box center [391, 47] width 114 height 14
click at [360, 49] on input "Set 1" at bounding box center [391, 47] width 114 height 14
type input "Jonathan Witham"
click at [376, 99] on select "Select One 2-4 Business Days 2 Day Next Business Day" at bounding box center [417, 96] width 131 height 14
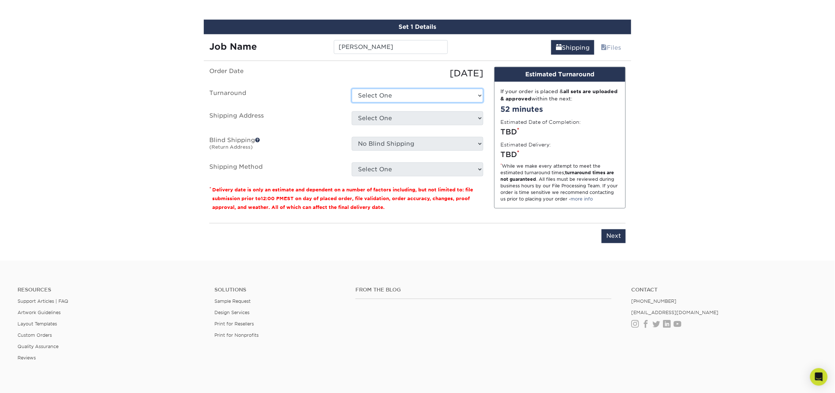
select select "23721297-b68b-4846-ba83-3171e6bd9d78"
click at [352, 89] on select "Select One 2-4 Business Days 2 Day Next Business Day" at bounding box center [417, 96] width 131 height 14
click at [371, 118] on select "Select One Atlanta Office [PERSON_NAME][GEOGRAPHIC_DATA] [PERSON_NAME][GEOGRAPH…" at bounding box center [417, 118] width 131 height 14
select select "245693"
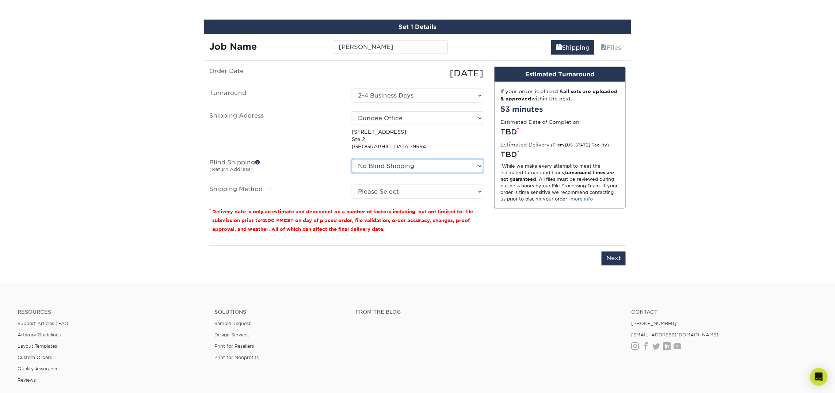
click at [382, 166] on select "No Blind Shipping [GEOGRAPHIC_DATA] Office [PERSON_NAME][GEOGRAPHIC_DATA] [PERS…" at bounding box center [417, 166] width 131 height 14
select select "245693"
click at [352, 159] on select "No Blind Shipping [GEOGRAPHIC_DATA] Office [PERSON_NAME][GEOGRAPHIC_DATA] [PERS…" at bounding box center [417, 166] width 131 height 14
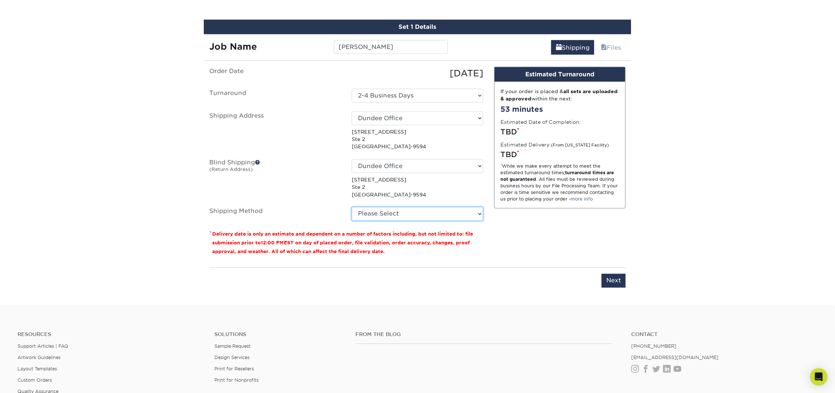
click at [369, 211] on select "Please Select Ground Shipping (+$7.84) 3 Day Shipping Service (+$18.69) 2 Day A…" at bounding box center [417, 214] width 131 height 14
select select "03"
click at [352, 207] on select "Please Select Ground Shipping (+$7.84) 3 Day Shipping Service (+$18.69) 2 Day A…" at bounding box center [417, 214] width 131 height 14
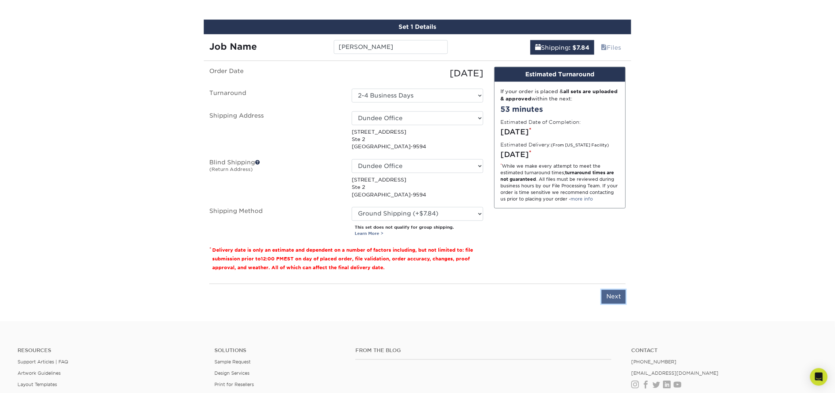
click at [612, 299] on input "Next" at bounding box center [613, 297] width 24 height 14
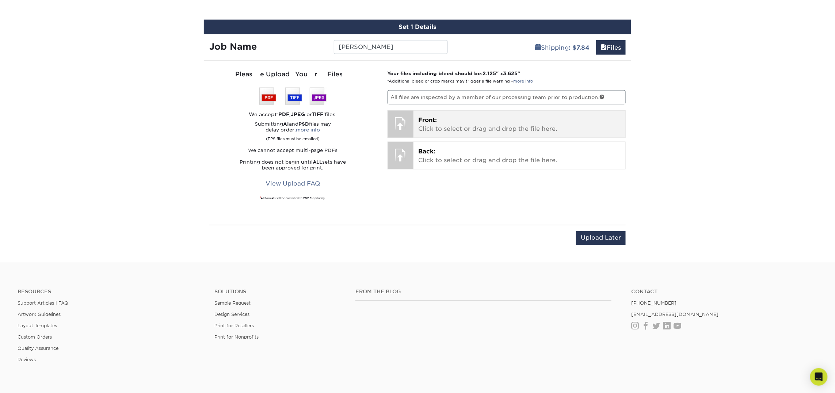
click at [447, 123] on p "Front: Click to select or drag and drop the file here." at bounding box center [519, 125] width 202 height 18
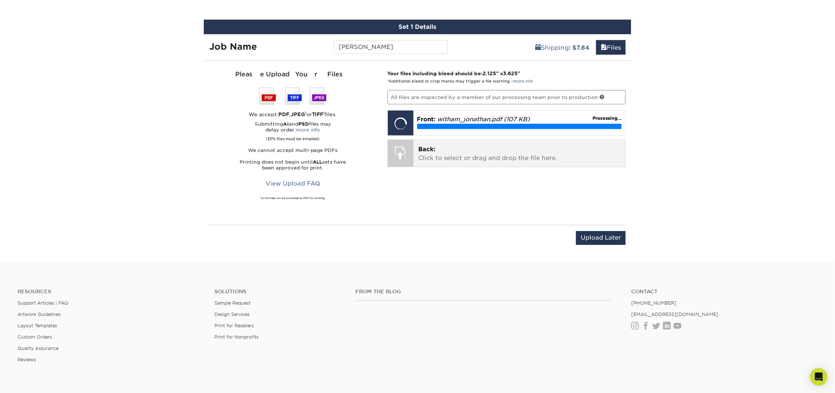
click at [453, 158] on p "Back: Click to select or drag and drop the file here." at bounding box center [519, 154] width 202 height 18
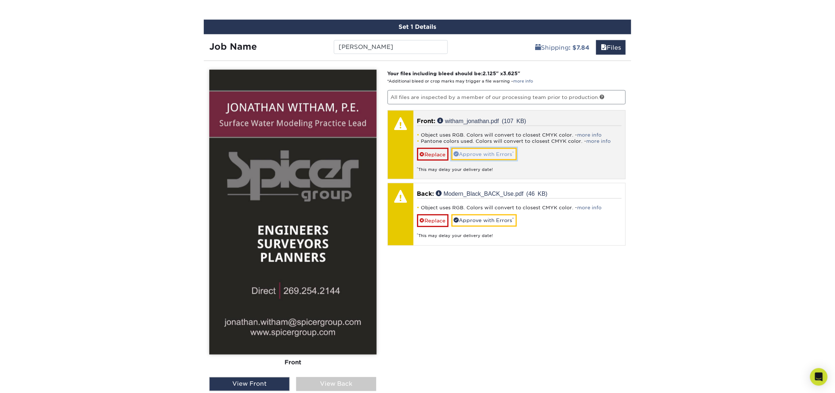
click at [482, 156] on link "Approve with Errors *" at bounding box center [483, 154] width 65 height 12
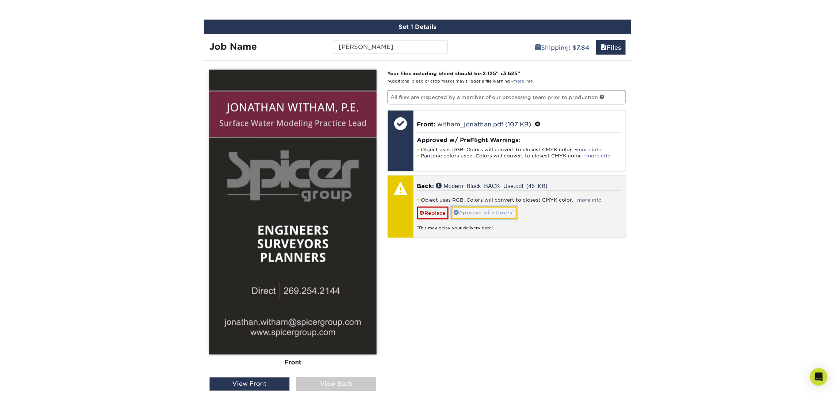
click at [482, 210] on link "Approve with Errors *" at bounding box center [483, 213] width 65 height 12
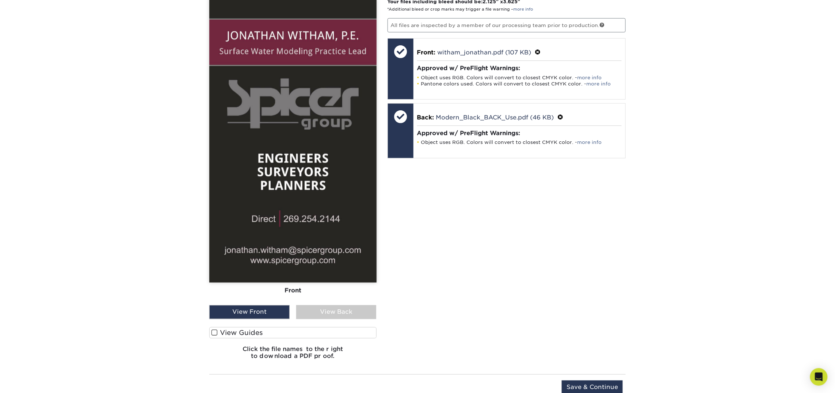
scroll to position [491, 0]
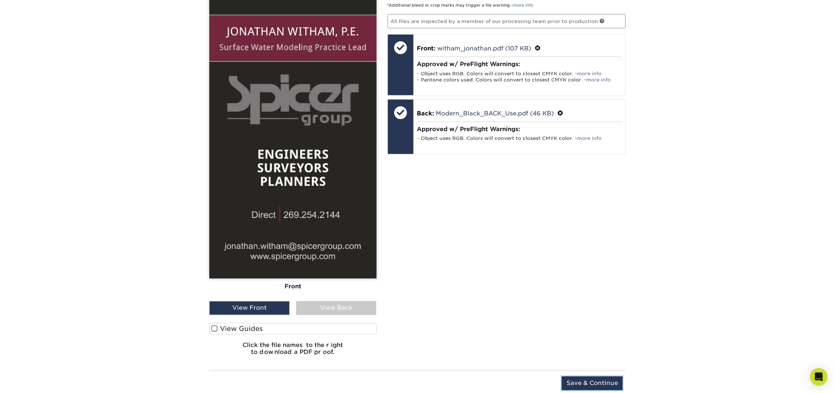
click at [585, 380] on input "Save & Continue" at bounding box center [592, 383] width 61 height 14
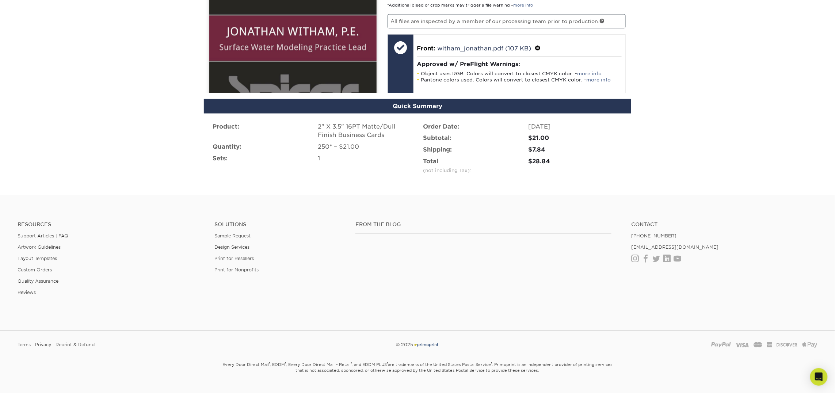
scroll to position [431, 0]
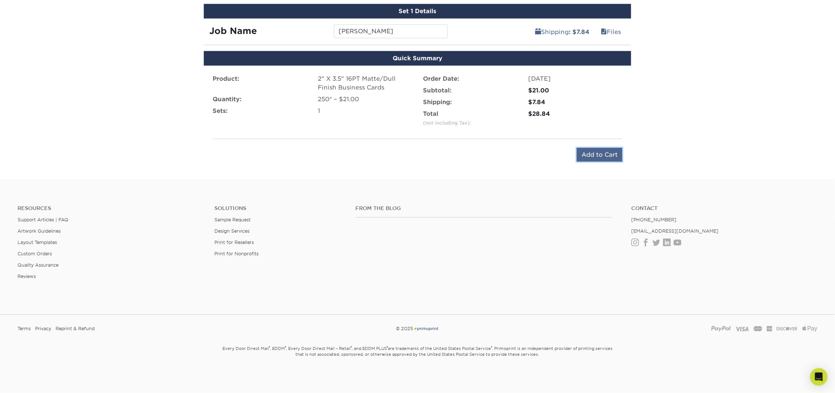
click at [593, 153] on input "Add to Cart" at bounding box center [600, 155] width 46 height 14
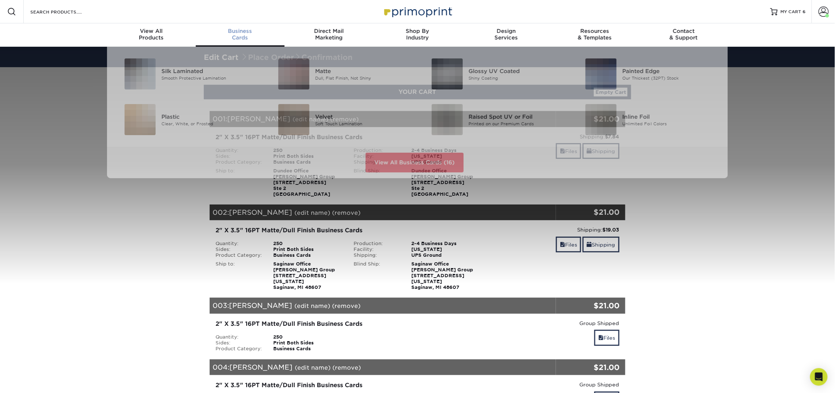
scroll to position [0, 0]
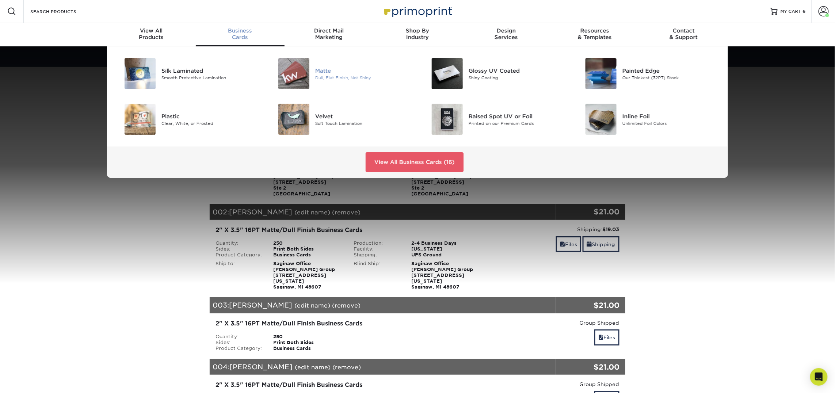
click at [296, 69] on img at bounding box center [293, 73] width 31 height 31
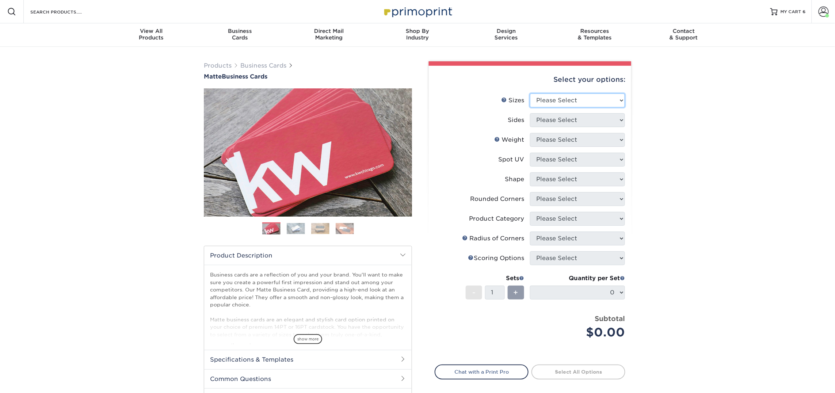
click at [553, 102] on select "Please Select 1.5" x 3.5" - Mini 1.75" x 3.5" - Mini 2" x 2" - Square 2" x 3" -…" at bounding box center [577, 100] width 95 height 14
select select "2.00x3.50"
click at [530, 93] on select "Please Select 1.5" x 3.5" - Mini 1.75" x 3.5" - Mini 2" x 2" - Square 2" x 3" -…" at bounding box center [577, 100] width 95 height 14
click at [578, 123] on select "Please Select Print Both Sides Print Front Only" at bounding box center [577, 120] width 95 height 14
select select "13abbda7-1d64-4f25-8bb2-c179b224825d"
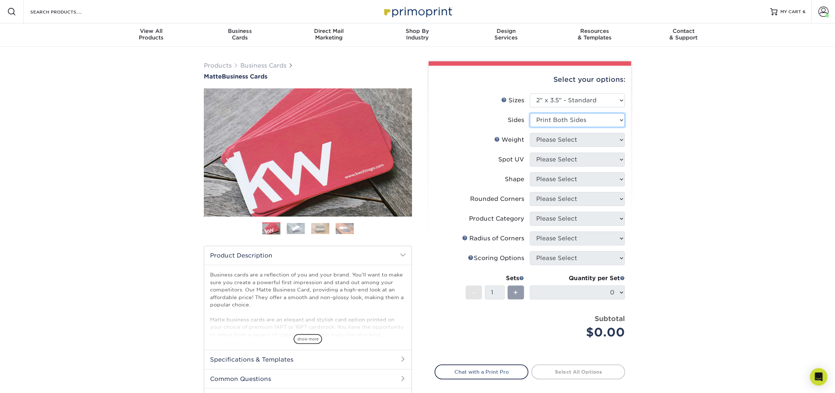
click at [530, 113] on select "Please Select Print Both Sides Print Front Only" at bounding box center [577, 120] width 95 height 14
click at [577, 142] on select "Please Select 16PT 14PT" at bounding box center [577, 140] width 95 height 14
select select "16PT"
click at [530, 133] on select "Please Select 16PT 14PT" at bounding box center [577, 140] width 95 height 14
click at [577, 163] on select "Please Select No Spot UV Front and Back (Both Sides) Front Only Back Only" at bounding box center [577, 160] width 95 height 14
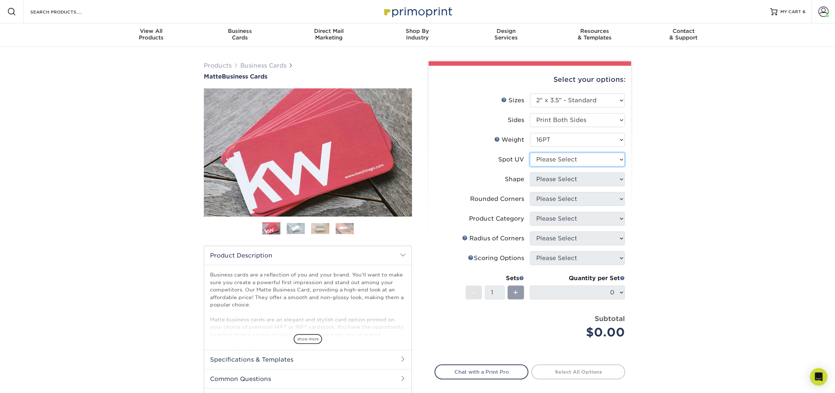
select select "3"
click at [530, 153] on select "Please Select No Spot UV Front and Back (Both Sides) Front Only Back Only" at bounding box center [577, 160] width 95 height 14
click at [0, 0] on select at bounding box center [0, 0] width 0 height 0
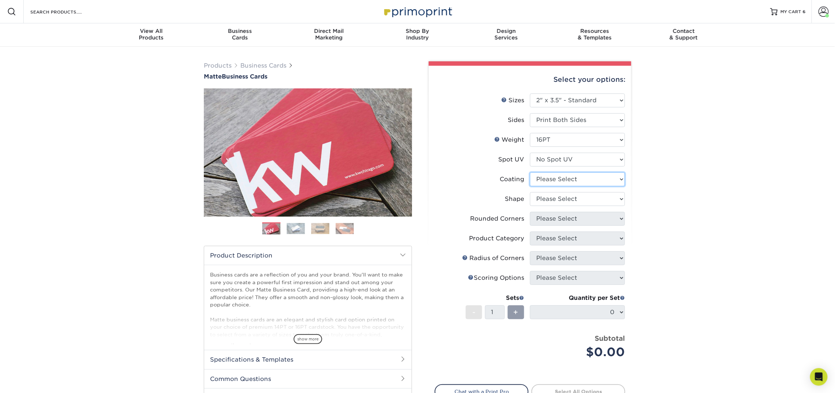
select select "121bb7b5-3b4d-429f-bd8d-bbf80e953313"
click at [530, 172] on select at bounding box center [577, 179] width 95 height 14
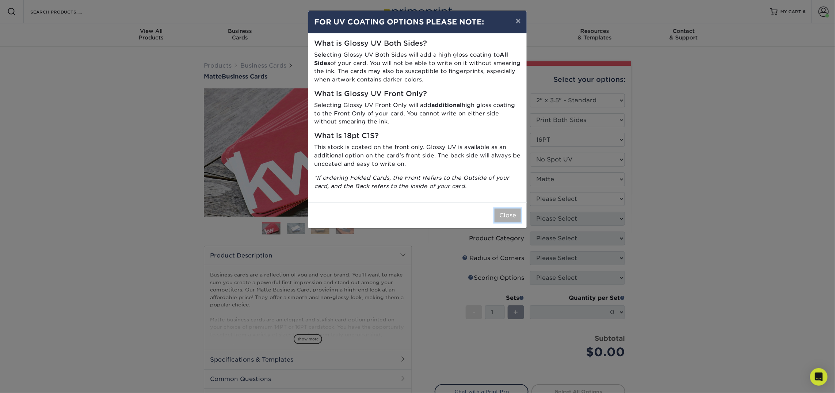
click at [515, 215] on button "Close" at bounding box center [507, 215] width 26 height 14
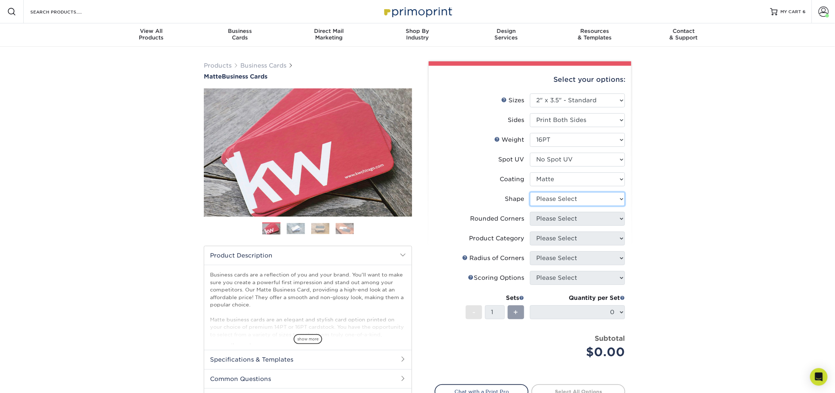
click at [545, 197] on select "Please Select Standard Oval" at bounding box center [577, 199] width 95 height 14
select select "standard"
click at [530, 192] on select "Please Select Standard Oval" at bounding box center [577, 199] width 95 height 14
click at [552, 221] on select "Please Select Yes - Round 2 Corners Yes - Round 4 Corners No" at bounding box center [577, 219] width 95 height 14
select select "0"
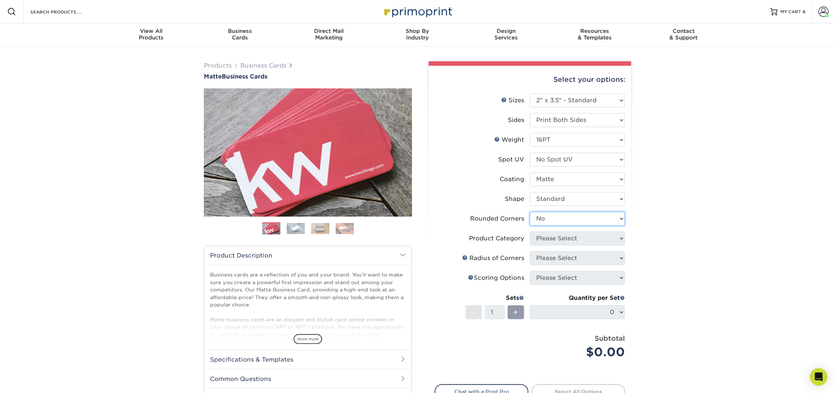
click at [530, 212] on select "Please Select Yes - Round 2 Corners Yes - Round 4 Corners No" at bounding box center [577, 219] width 95 height 14
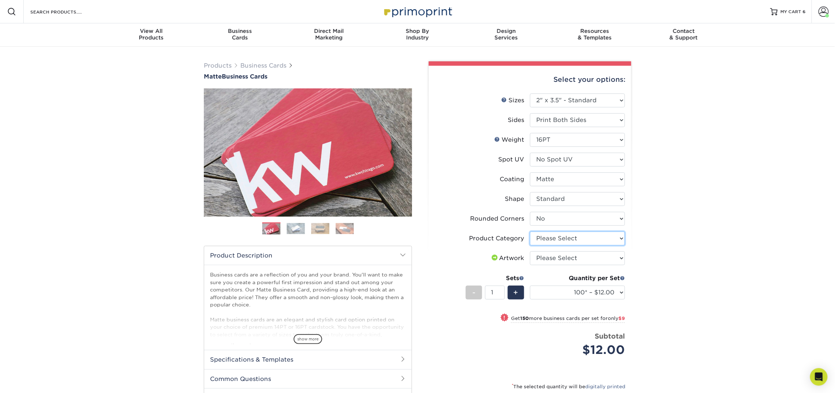
click at [578, 237] on select "Please Select Business Cards" at bounding box center [577, 238] width 95 height 14
click at [530, 231] on select "Please Select Business Cards" at bounding box center [577, 238] width 95 height 14
click at [583, 239] on select "Please Select Business Cards" at bounding box center [577, 238] width 95 height 14
select select "3b5148f1-0588-4f88-a218-97bcfdce65c1"
click at [530, 231] on select "Please Select Business Cards" at bounding box center [577, 238] width 95 height 14
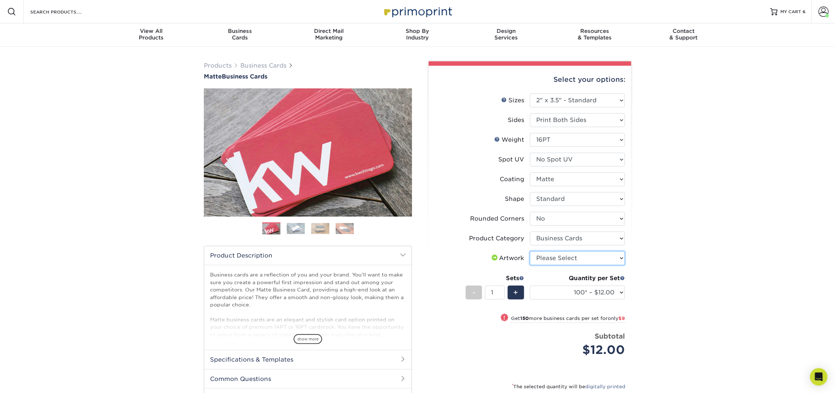
click at [581, 257] on select "Please Select I will upload files I need a design - $100" at bounding box center [577, 258] width 95 height 14
select select "upload"
click at [530, 251] on select "Please Select I will upload files I need a design - $100" at bounding box center [577, 258] width 95 height 14
click at [583, 295] on select "100* – $12.00 250* – $21.00 500 – $42.00 1000 – $53.00 2500 – $95.00 5000 – $18…" at bounding box center [577, 293] width 95 height 14
select select "250* – $21.00"
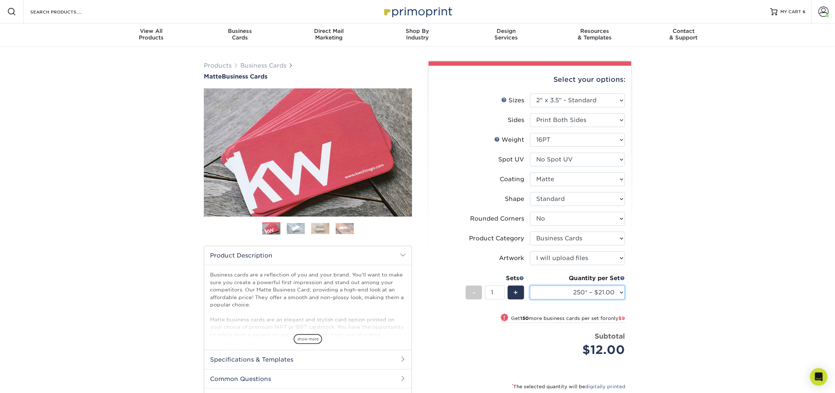
click at [530, 286] on select "100* – $12.00 250* – $21.00 500 – $42.00 1000 – $53.00 2500 – $95.00 5000 – $18…" at bounding box center [577, 293] width 95 height 14
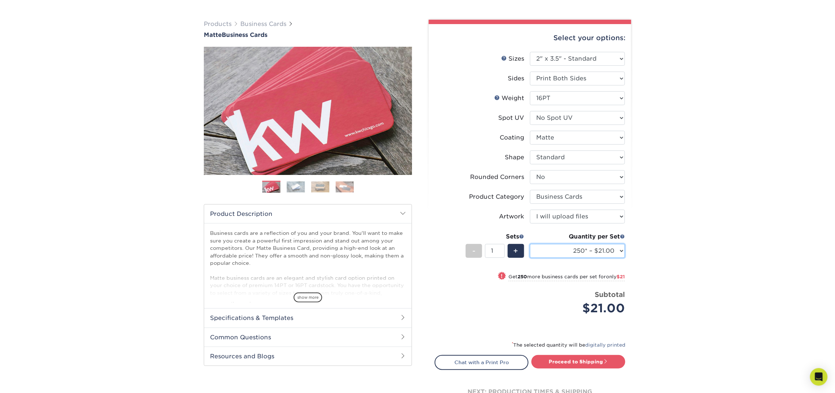
scroll to position [43, 0]
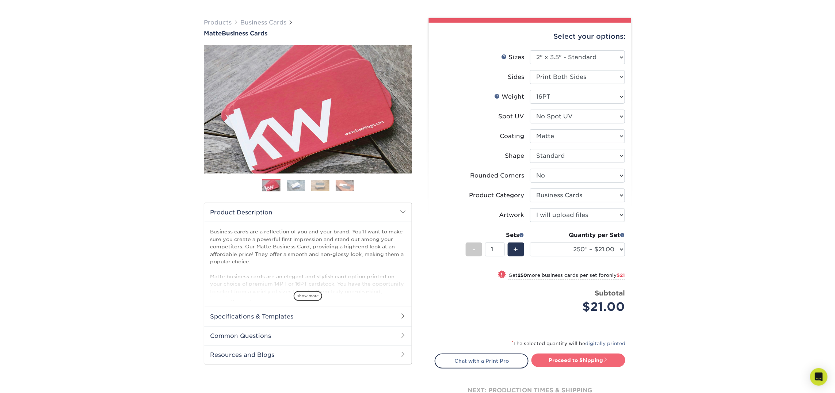
click at [598, 359] on link "Proceed to Shipping" at bounding box center [578, 359] width 94 height 13
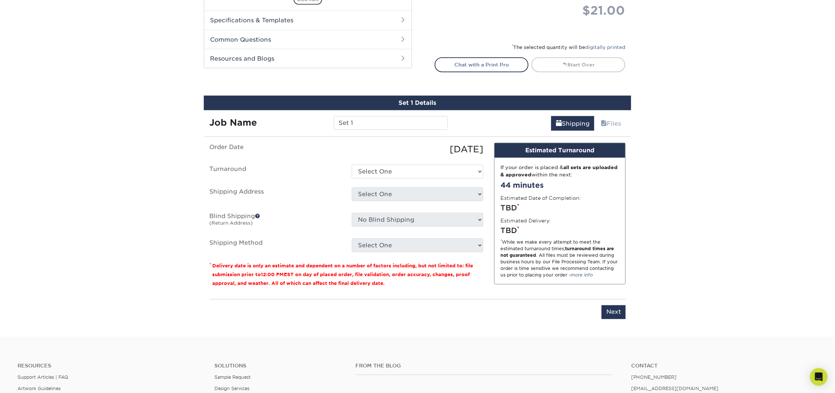
scroll to position [415, 0]
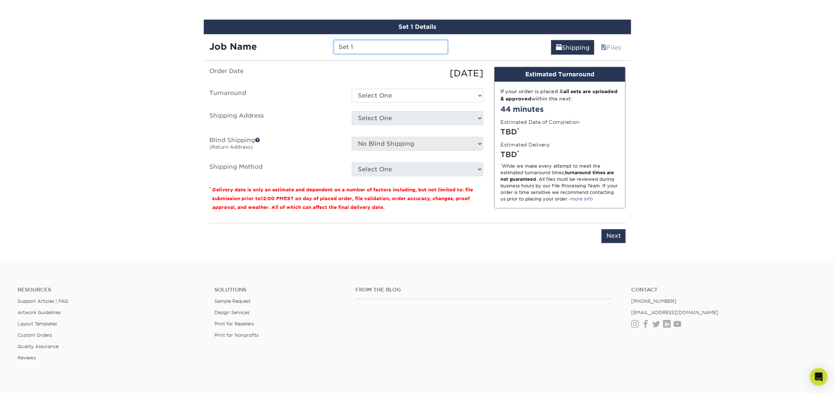
click at [349, 45] on input "Set 1" at bounding box center [391, 47] width 114 height 14
type input "[PERSON_NAME]"
click at [469, 94] on select "Select One 2-4 Business Days 2 Day Next Business Day" at bounding box center [417, 96] width 131 height 14
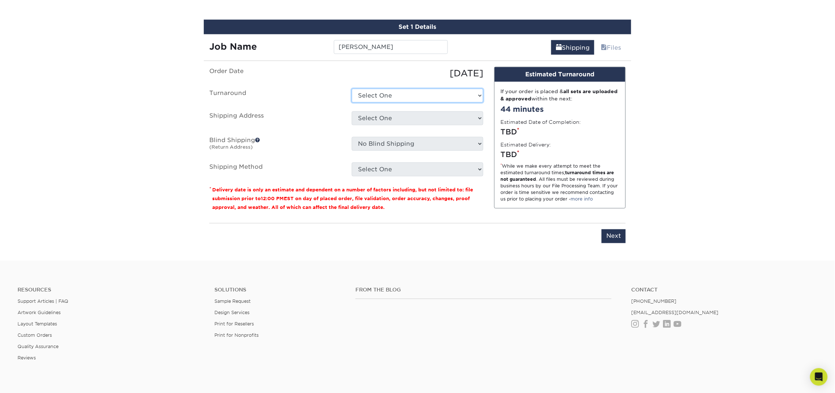
select select "23721297-b68b-4846-ba83-3171e6bd9d78"
click at [352, 89] on select "Select One 2-4 Business Days 2 Day Next Business Day" at bounding box center [417, 96] width 131 height 14
click at [454, 115] on select "Select One Atlanta Office Bingham Farms Byron Center Dawsonville, GA Office Dun…" at bounding box center [417, 118] width 131 height 14
select select "245442"
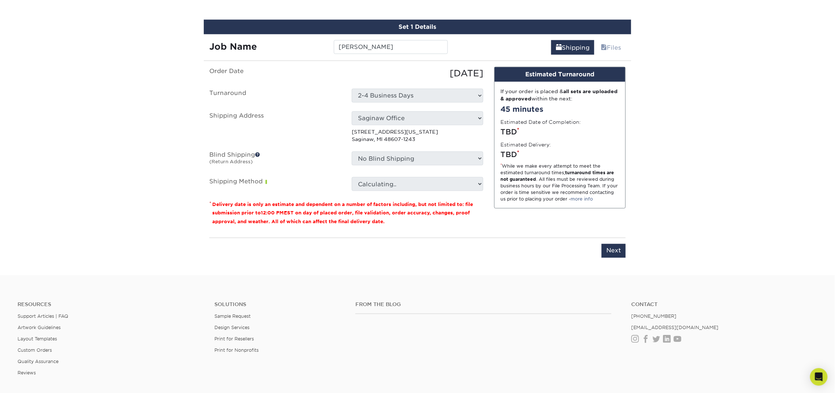
click at [401, 155] on select "No Blind Shipping Atlanta Office Bingham Farms Byron Center Dawsonville, GA Off…" at bounding box center [417, 159] width 131 height 14
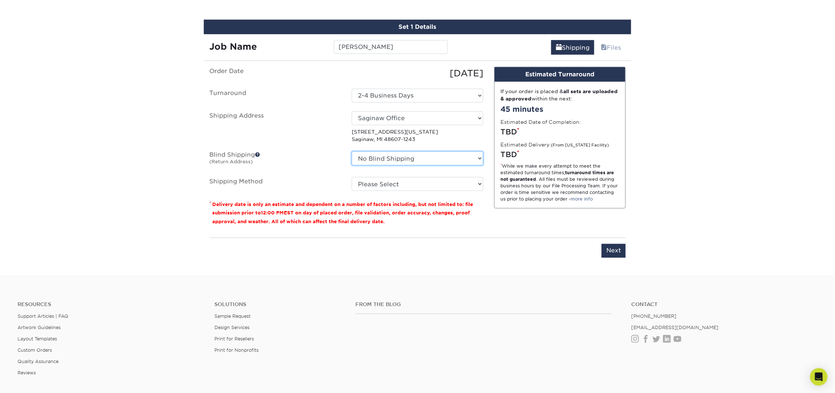
click at [401, 155] on select "No Blind Shipping Atlanta Office Bingham Farms Byron Center Dawsonville, GA Off…" at bounding box center [417, 159] width 131 height 14
click at [352, 152] on select "No Blind Shipping Atlanta Office Bingham Farms Byron Center Dawsonville, GA Off…" at bounding box center [417, 159] width 131 height 14
click at [398, 184] on select "Please Select Ground Shipping (+$7.84) 3 Day Shipping Service (+$18.69) 2 Day A…" at bounding box center [417, 184] width 131 height 14
select select "03"
click at [352, 177] on select "Please Select Ground Shipping (+$7.84) 3 Day Shipping Service (+$18.69) 2 Day A…" at bounding box center [417, 184] width 131 height 14
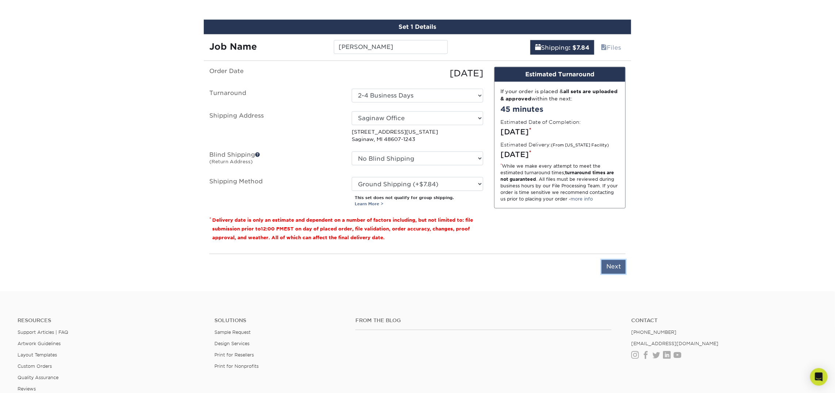
click at [607, 266] on input "Next" at bounding box center [613, 267] width 24 height 14
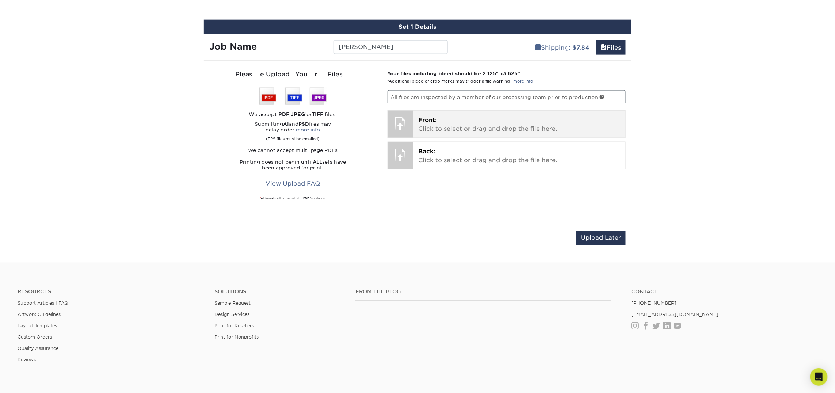
click at [470, 126] on p "Front: Click to select or drag and drop the file here." at bounding box center [519, 125] width 202 height 18
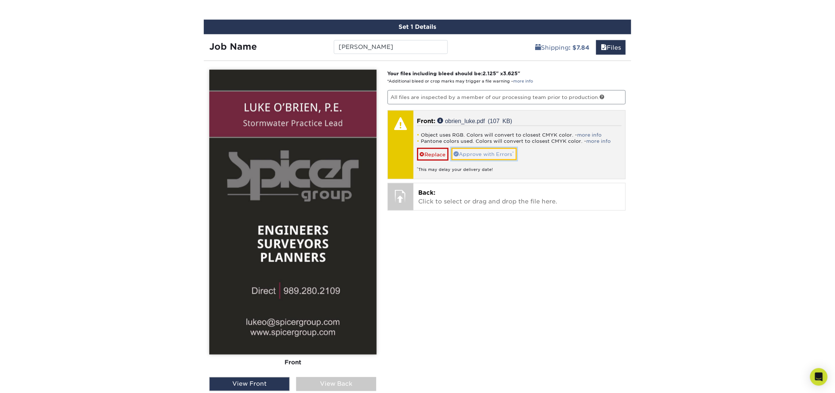
click at [495, 152] on link "Approve with Errors *" at bounding box center [483, 154] width 65 height 12
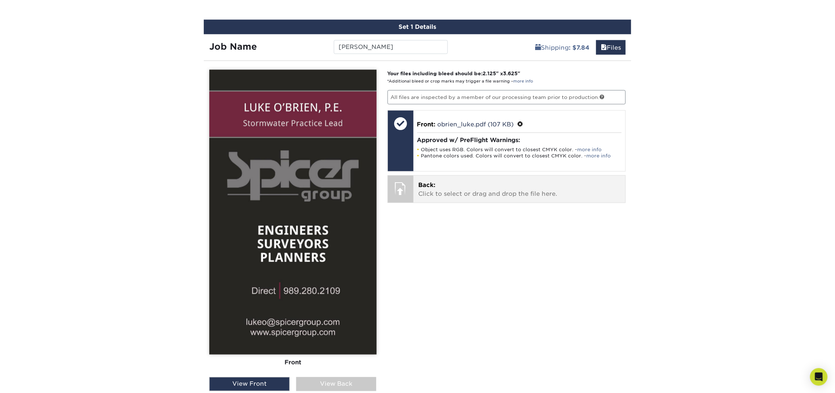
click at [480, 194] on p "Back: Click to select or drag and drop the file here." at bounding box center [519, 190] width 202 height 18
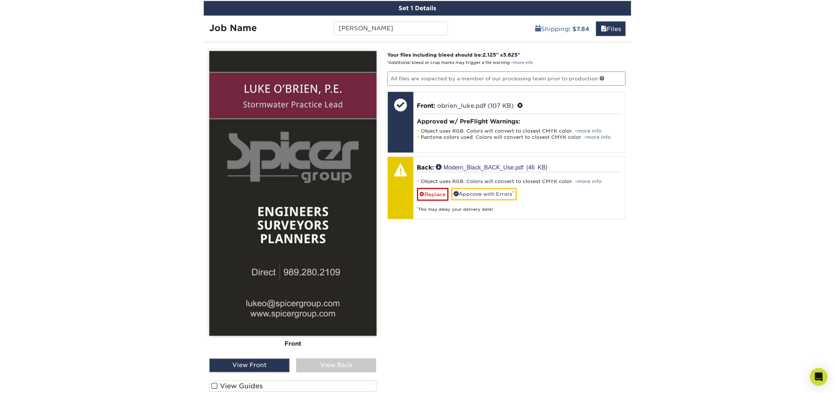
scroll to position [434, 0]
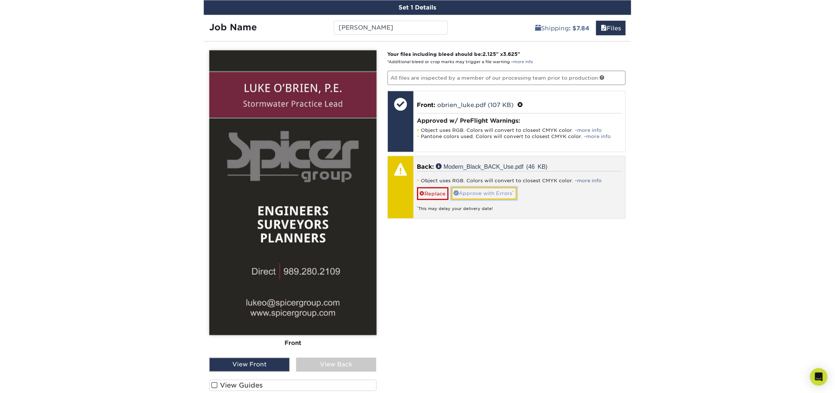
click at [508, 195] on link "Approve with Errors *" at bounding box center [483, 193] width 65 height 12
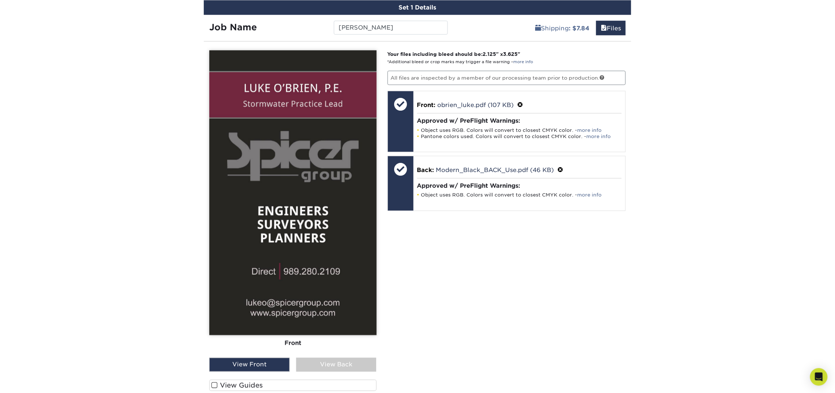
click at [360, 363] on div "View Back" at bounding box center [336, 365] width 80 height 14
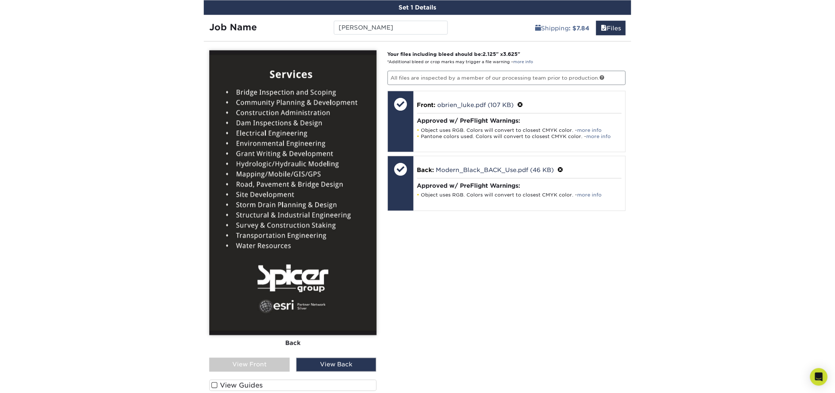
scroll to position [436, 0]
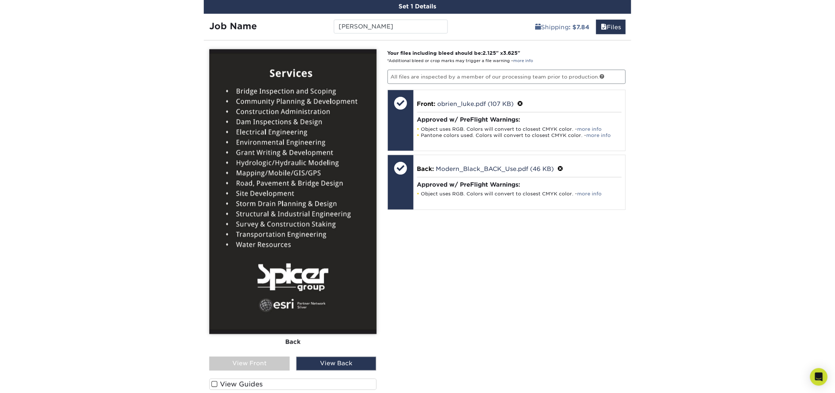
click at [273, 363] on div "View Front" at bounding box center [249, 364] width 80 height 14
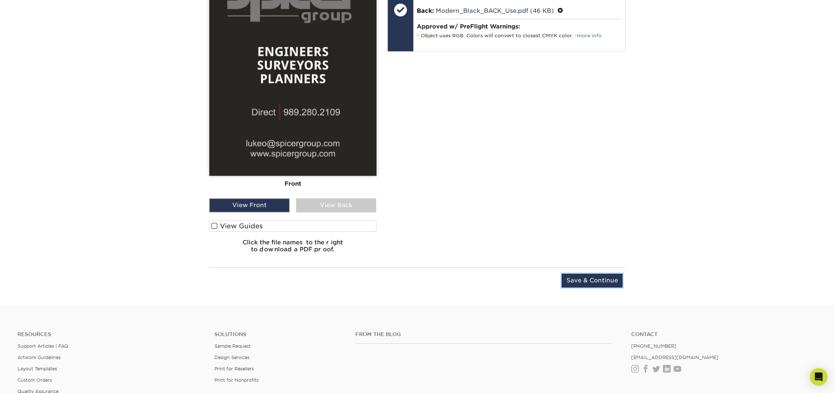
click at [579, 283] on input "Save & Continue" at bounding box center [592, 281] width 61 height 14
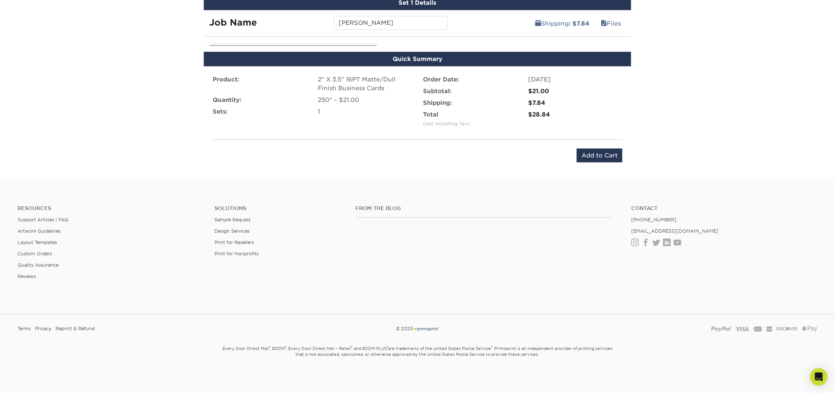
scroll to position [431, 0]
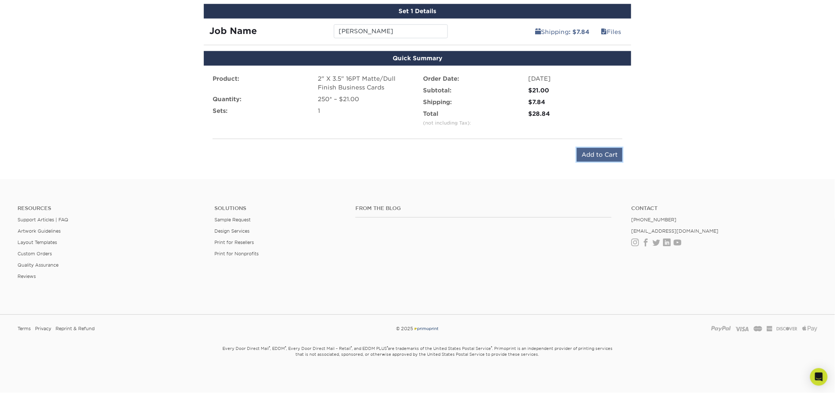
click at [606, 154] on input "Add to Cart" at bounding box center [600, 155] width 46 height 14
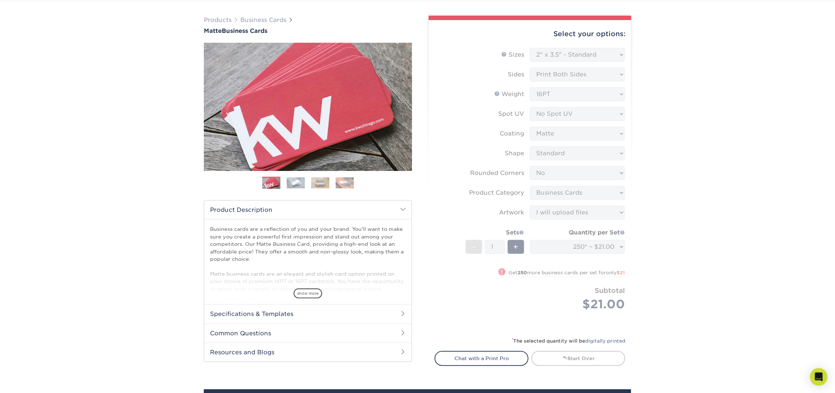
scroll to position [0, 0]
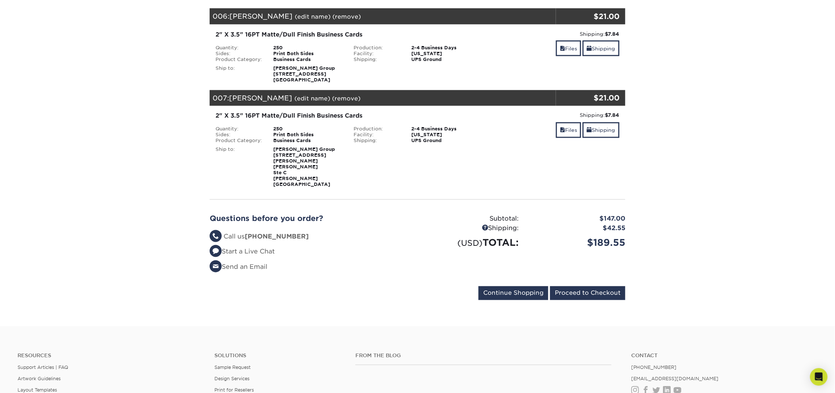
scroll to position [510, 0]
